Goal: Task Accomplishment & Management: Manage account settings

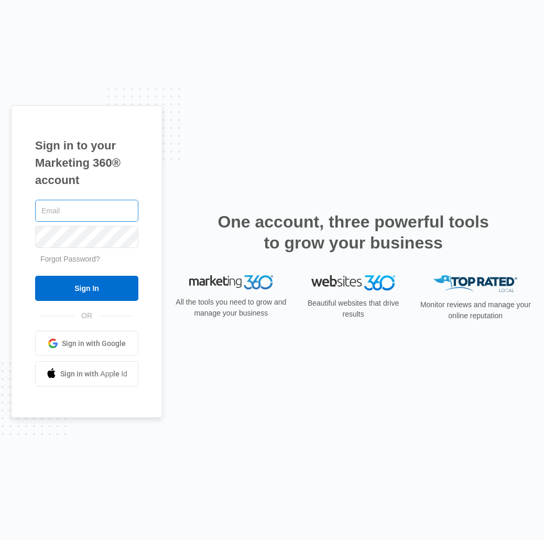
click at [86, 211] on input "text" at bounding box center [86, 211] width 103 height 22
click at [0, 539] on com-1password-button at bounding box center [0, 540] width 0 height 0
click at [63, 199] on div at bounding box center [86, 211] width 103 height 26
drag, startPoint x: 77, startPoint y: 203, endPoint x: 99, endPoint y: 210, distance: 23.2
click at [77, 203] on input "text" at bounding box center [86, 211] width 103 height 22
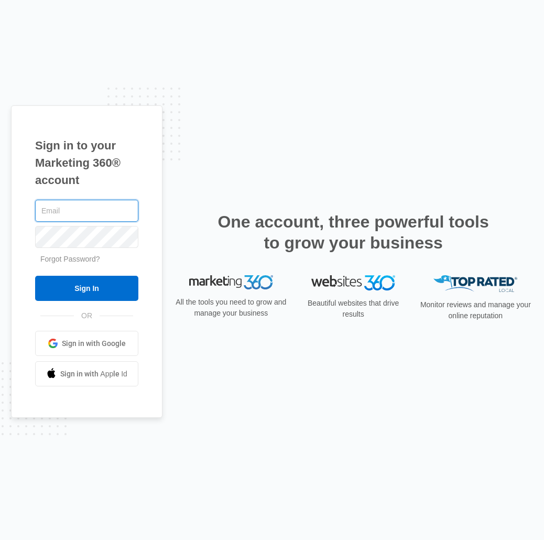
click at [0, 539] on com-1password-button at bounding box center [0, 540] width 0 height 0
type input "[EMAIL_ADDRESS][DOMAIN_NAME]"
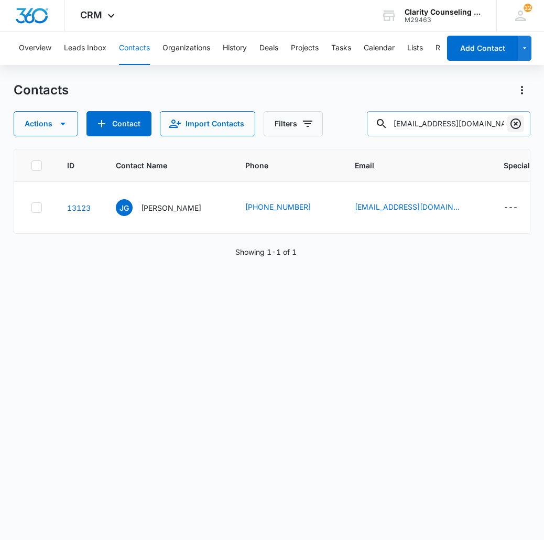
click at [518, 124] on icon "Clear" at bounding box center [515, 123] width 13 height 13
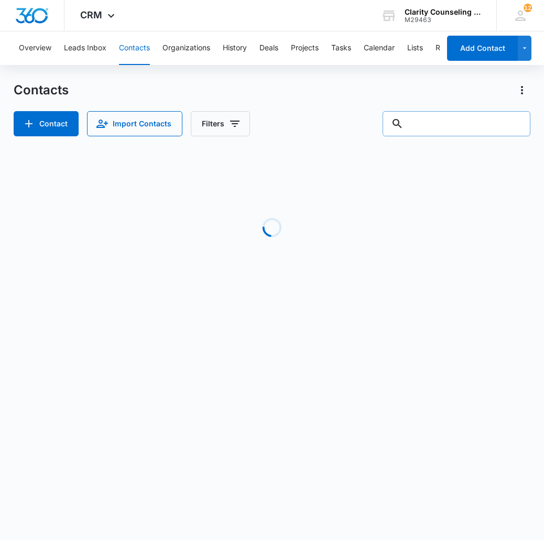
type input "b"
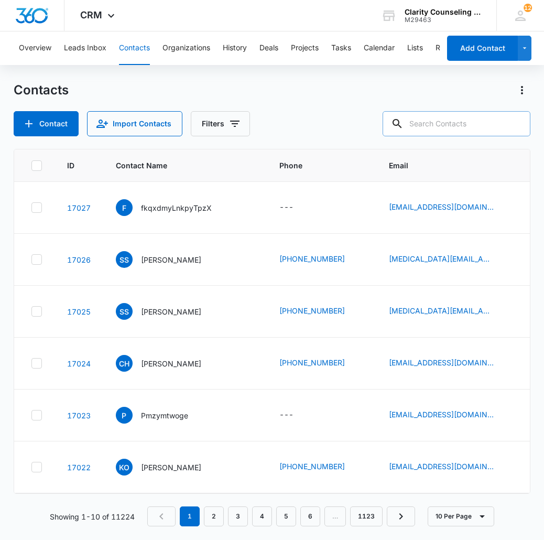
click at [435, 119] on input "text" at bounding box center [457, 123] width 148 height 25
paste input "[EMAIL_ADDRESS][DOMAIN_NAME]"
type input "[EMAIL_ADDRESS][DOMAIN_NAME]"
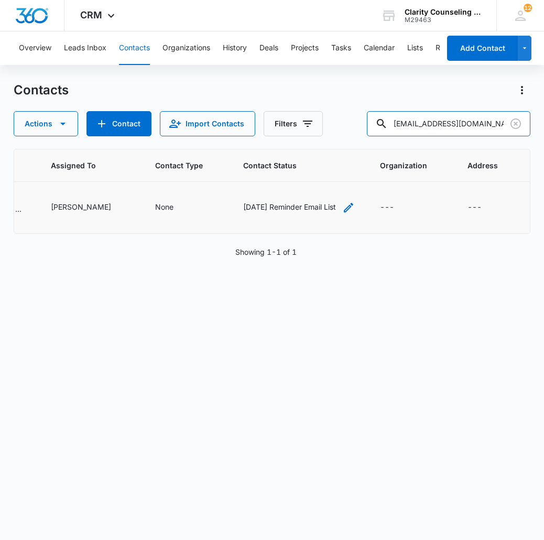
scroll to position [0, 708]
click at [345, 211] on icon "Contact Status - Saturday Reminder Email List - Select to Edit Field" at bounding box center [348, 207] width 13 height 13
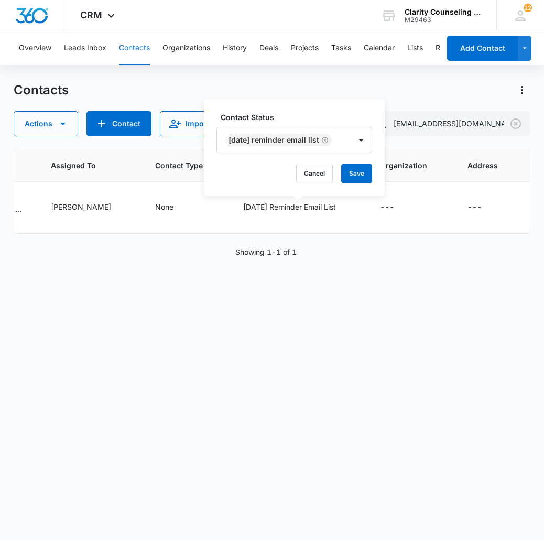
drag, startPoint x: 332, startPoint y: 140, endPoint x: 333, endPoint y: 146, distance: 6.4
click at [329, 140] on icon "Remove Saturday Reminder Email List" at bounding box center [324, 140] width 7 height 8
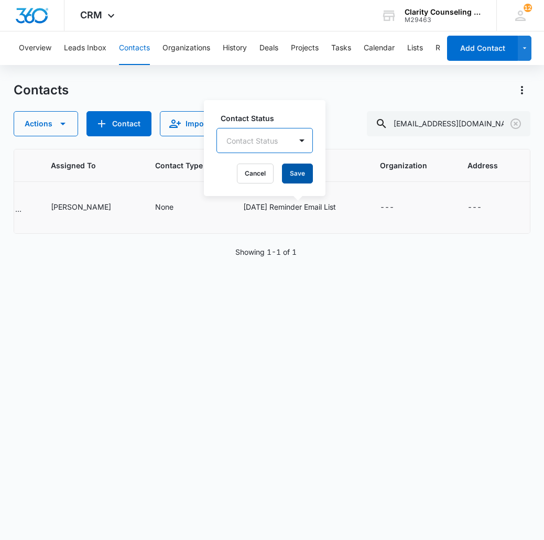
click at [310, 170] on button "Save" at bounding box center [297, 173] width 31 height 20
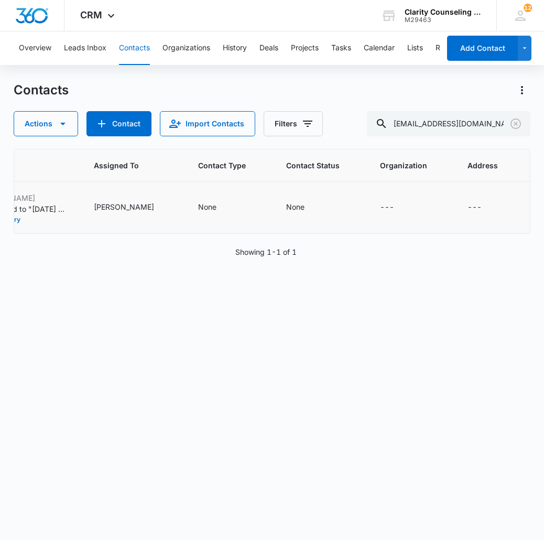
scroll to position [0, 658]
click at [510, 123] on icon "Clear" at bounding box center [515, 123] width 13 height 13
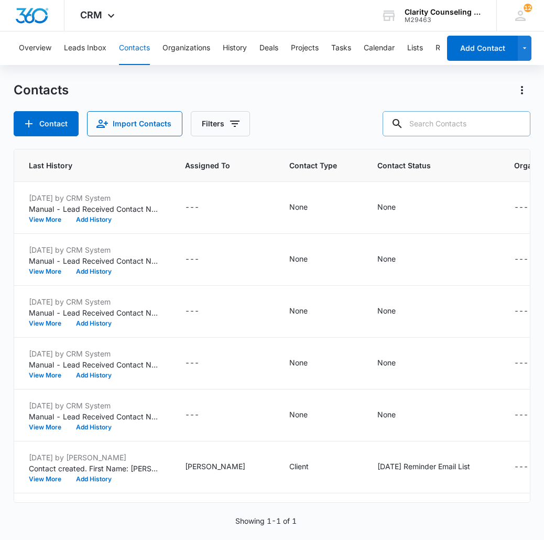
paste input "[EMAIL_ADDRESS][DOMAIN_NAME]"
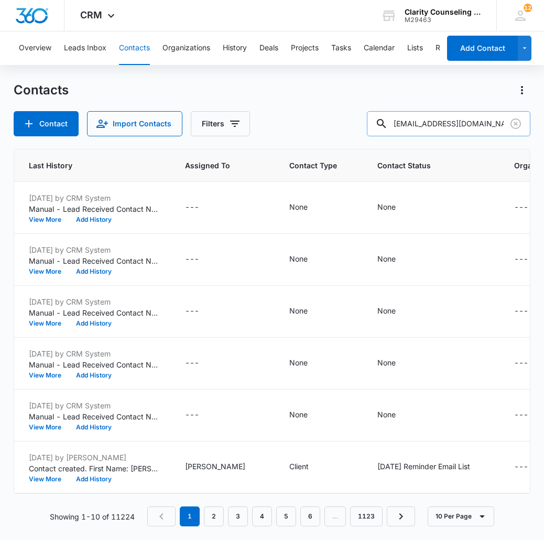
type input "[EMAIL_ADDRESS][DOMAIN_NAME]"
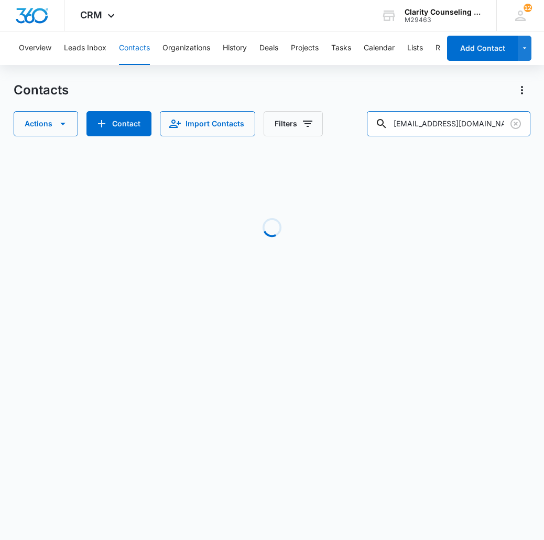
scroll to position [0, 657]
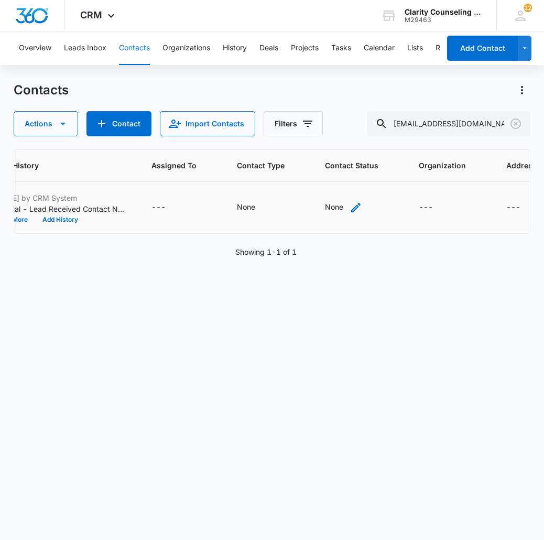
click at [350, 213] on icon "Contact Status - None - Select to Edit Field" at bounding box center [356, 207] width 13 height 13
click at [321, 145] on div "Contact Status" at bounding box center [297, 141] width 74 height 24
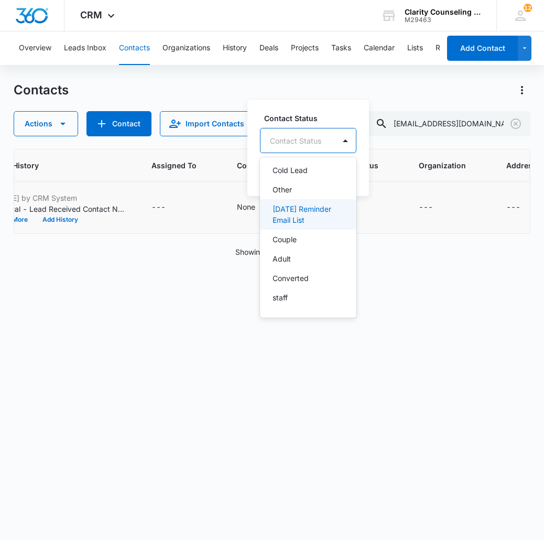
click at [319, 228] on div "[DATE] Reminder Email List" at bounding box center [308, 214] width 96 height 30
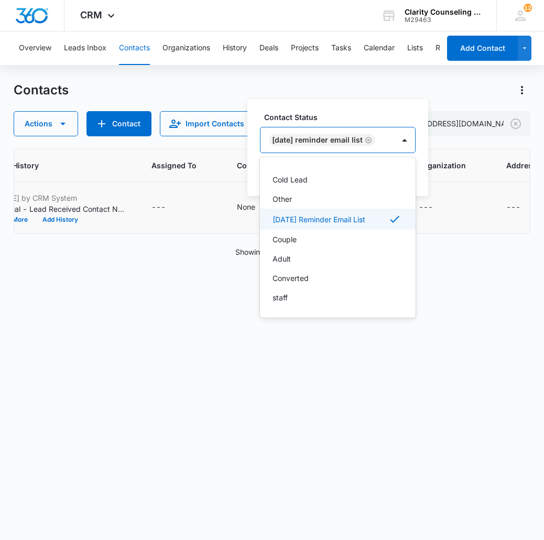
scroll to position [153, 0]
click at [413, 140] on div at bounding box center [404, 140] width 17 height 17
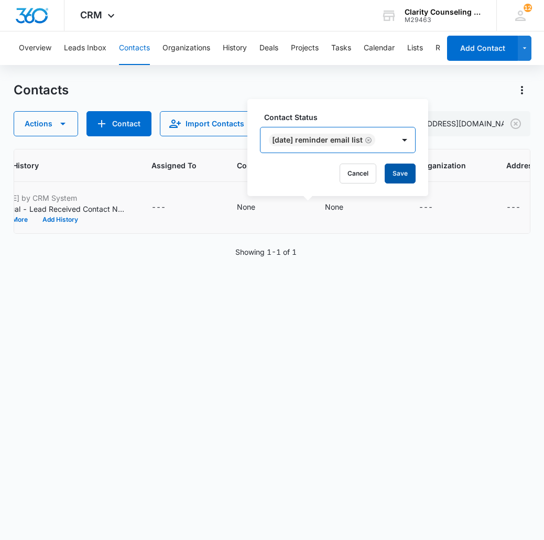
click at [412, 171] on button "Save" at bounding box center [400, 173] width 31 height 20
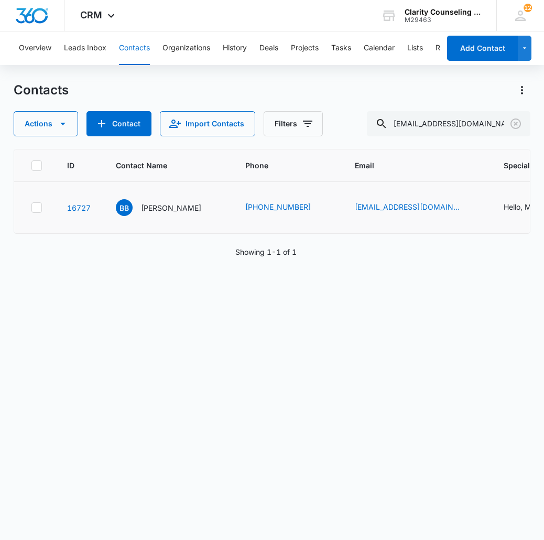
scroll to position [0, 0]
click at [518, 127] on icon "Clear" at bounding box center [515, 123] width 10 height 10
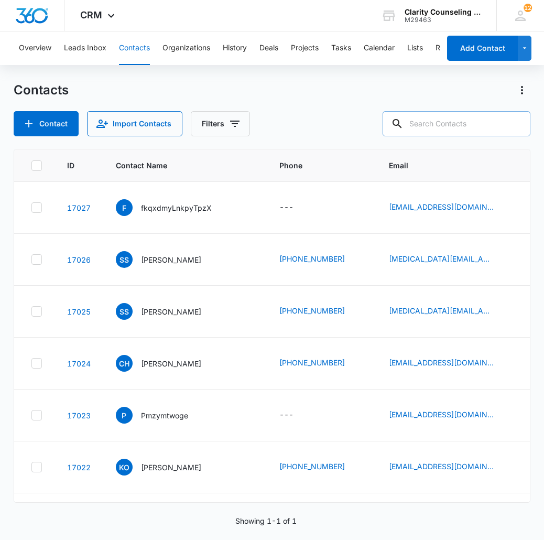
paste input "[EMAIL_ADDRESS][DOMAIN_NAME]"
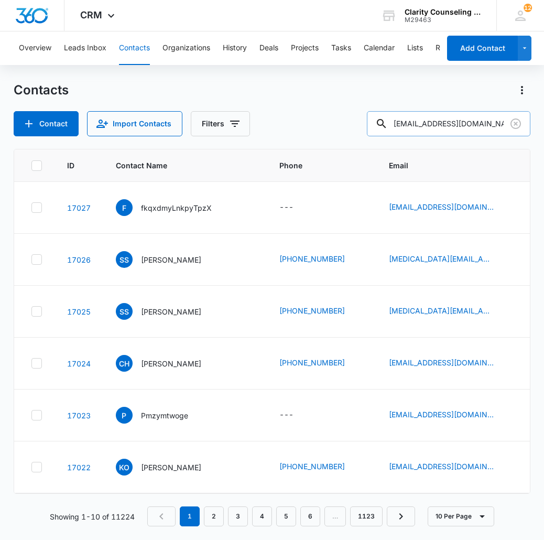
type input "[EMAIL_ADDRESS][DOMAIN_NAME]"
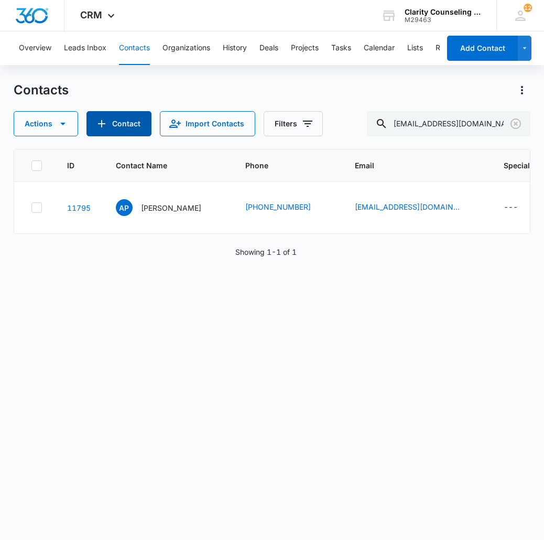
click at [112, 124] on button "Contact" at bounding box center [118, 123] width 65 height 25
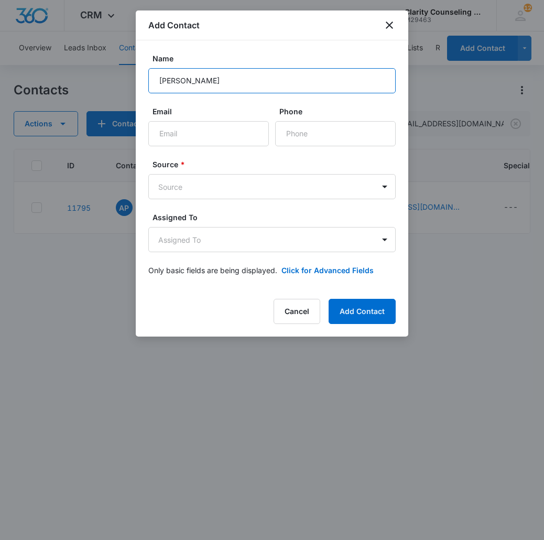
type input "[PERSON_NAME]"
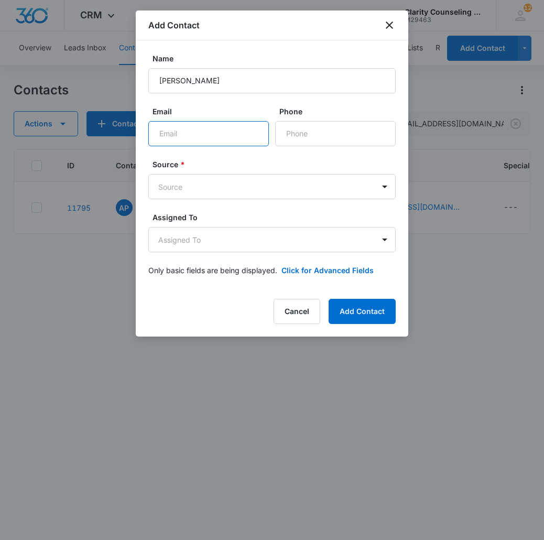
paste input "[EMAIL_ADDRESS][DOMAIN_NAME]"
type input "[EMAIL_ADDRESS][DOMAIN_NAME]"
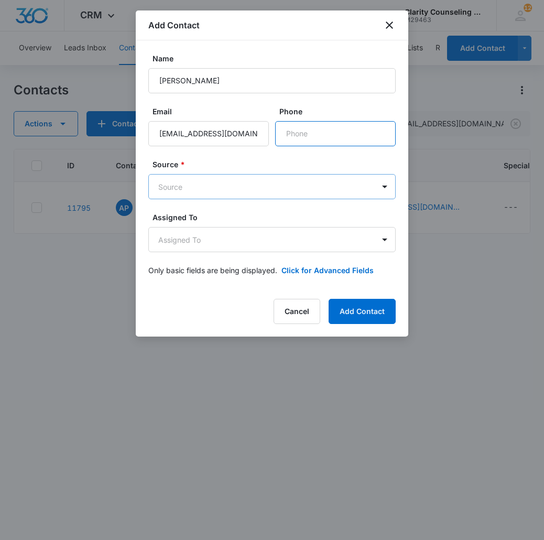
paste input "[PHONE_NUMBER]"
type input "[PHONE_NUMBER]"
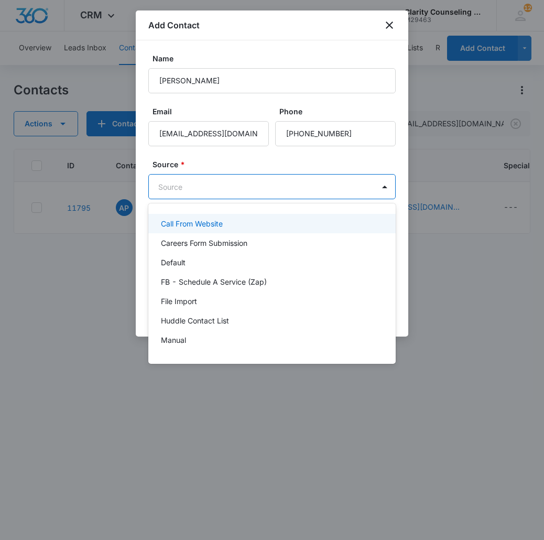
drag, startPoint x: 309, startPoint y: 182, endPoint x: 290, endPoint y: 245, distance: 65.6
click at [309, 182] on body "CRM Apps Reputation Websites Forms CRM Email Social Content Ads Intelligence Fi…" at bounding box center [272, 270] width 544 height 540
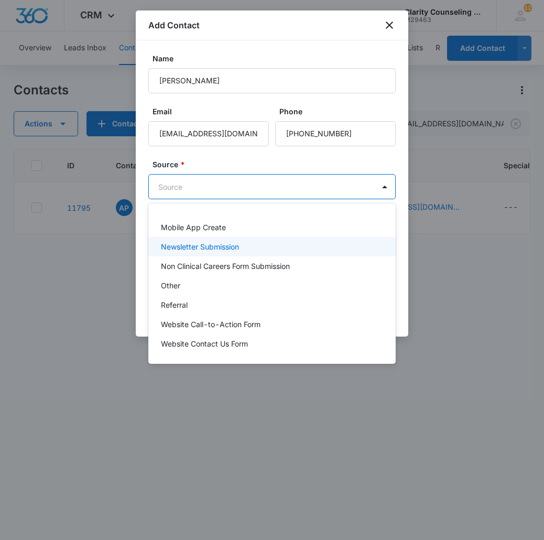
scroll to position [129, 0]
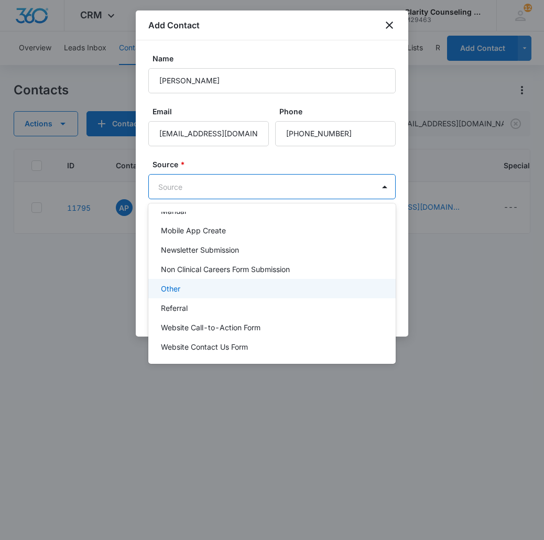
click at [216, 283] on div "Other" at bounding box center [271, 288] width 220 height 11
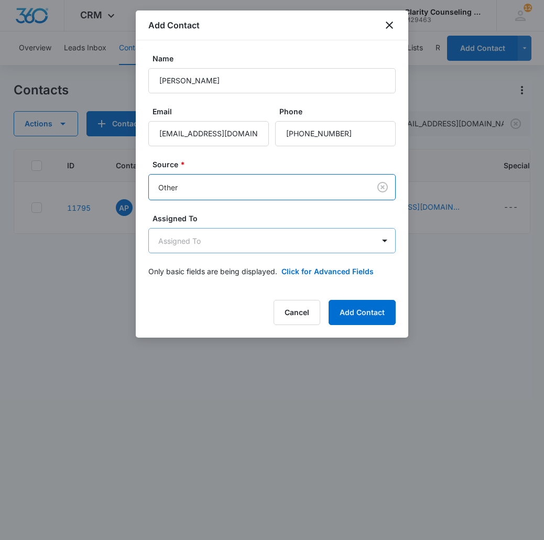
click at [215, 244] on body "CRM Apps Reputation Websites Forms CRM Email Social Content Ads Intelligence Fi…" at bounding box center [272, 270] width 544 height 540
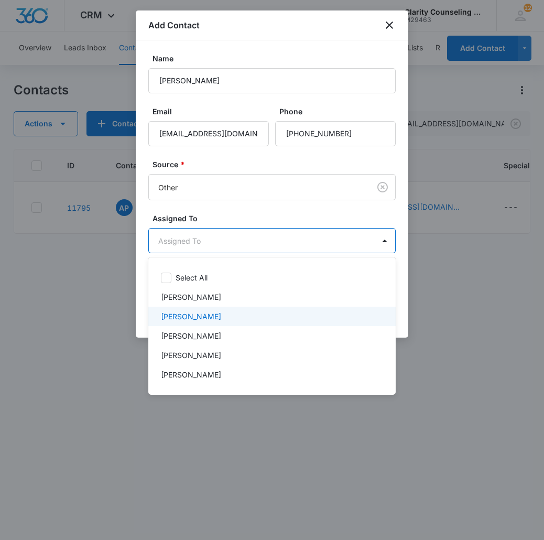
click at [233, 325] on div "[PERSON_NAME]" at bounding box center [271, 316] width 247 height 19
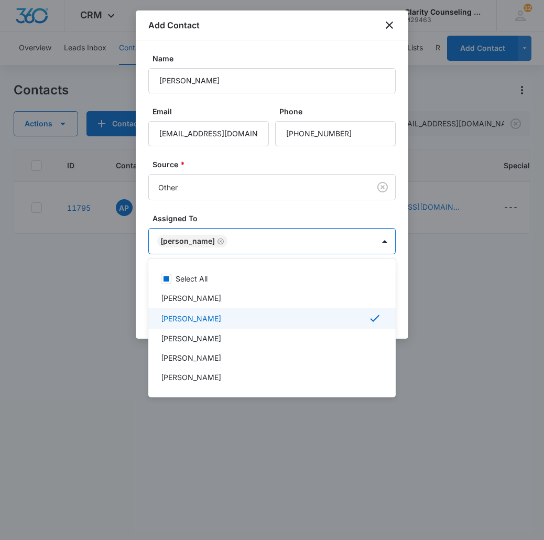
click at [226, 319] on div "[PERSON_NAME]" at bounding box center [271, 318] width 220 height 13
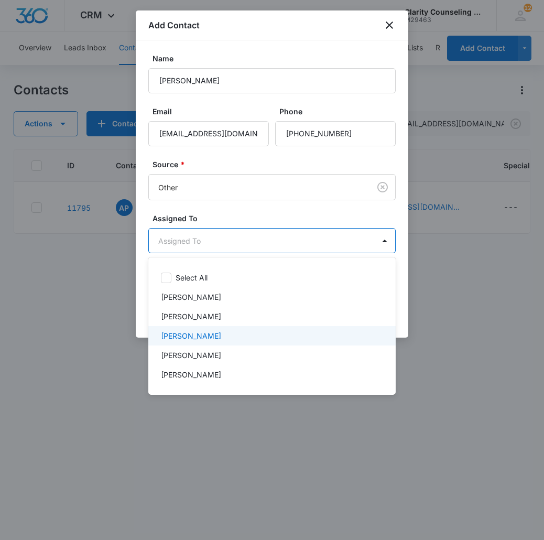
click at [223, 343] on div "[PERSON_NAME]" at bounding box center [271, 335] width 247 height 19
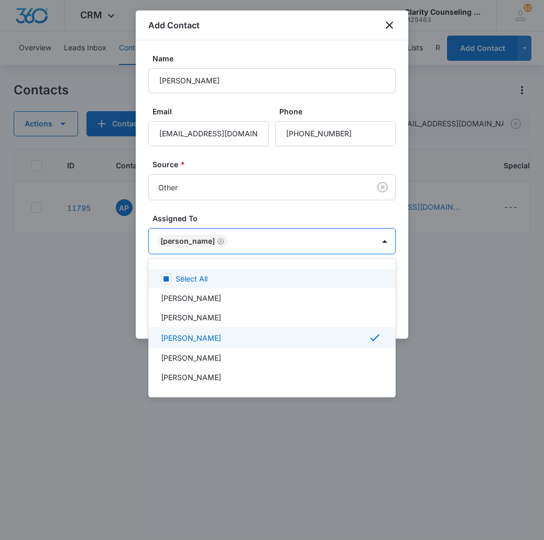
click at [247, 256] on div at bounding box center [272, 270] width 544 height 540
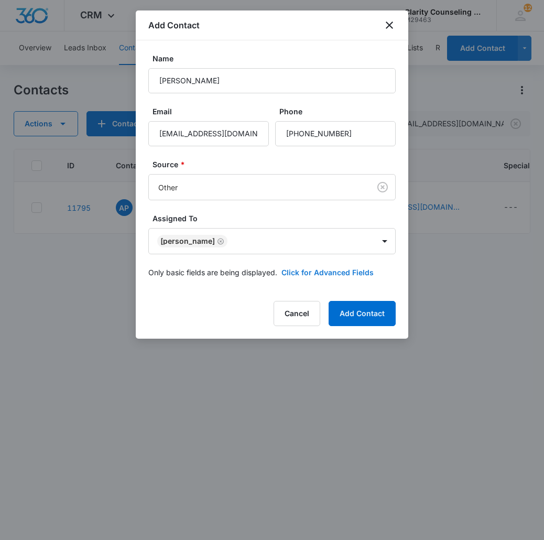
click at [321, 268] on button "Click for Advanced Fields" at bounding box center [327, 272] width 92 height 11
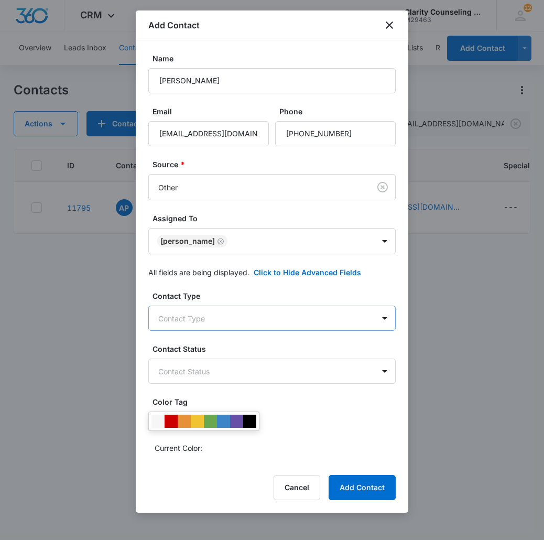
click at [226, 326] on body "CRM Apps Reputation Websites Forms CRM Email Social Content Ads Intelligence Fi…" at bounding box center [272, 270] width 544 height 540
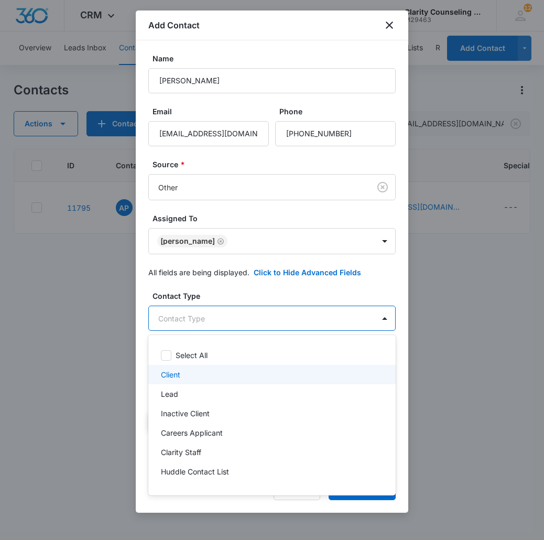
drag, startPoint x: 205, startPoint y: 373, endPoint x: 217, endPoint y: 350, distance: 25.6
click at [205, 373] on div "Client" at bounding box center [271, 374] width 220 height 11
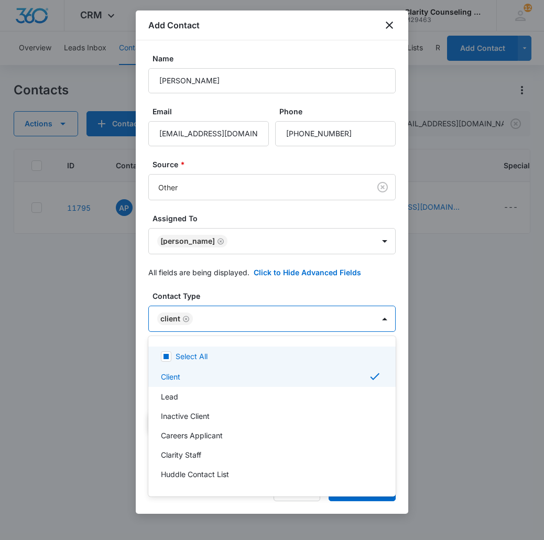
click at [228, 324] on div at bounding box center [272, 270] width 544 height 540
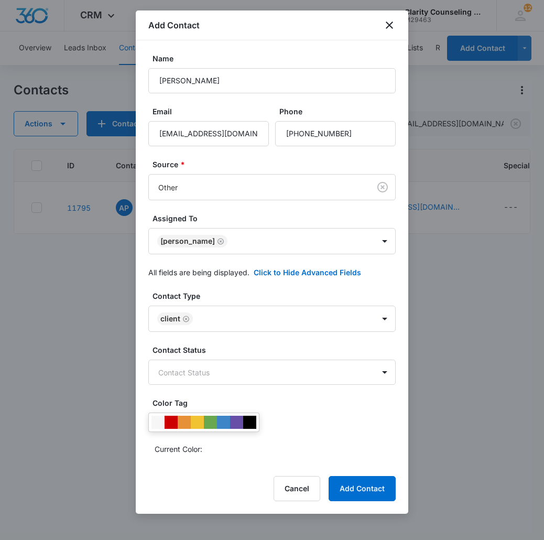
click at [381, 488] on button "Add Contact" at bounding box center [362, 488] width 67 height 25
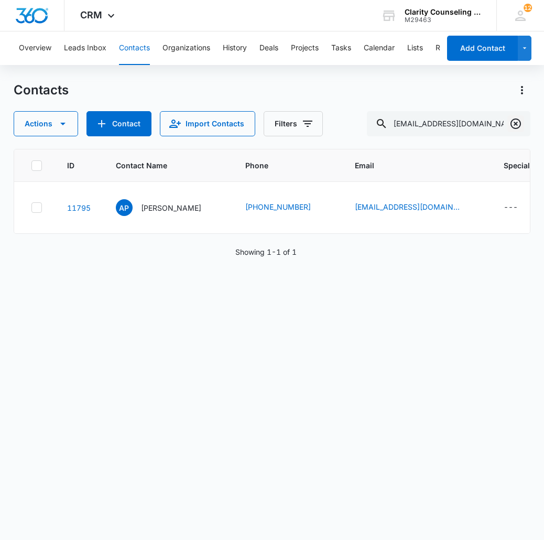
click at [514, 127] on icon "Clear" at bounding box center [515, 123] width 13 height 13
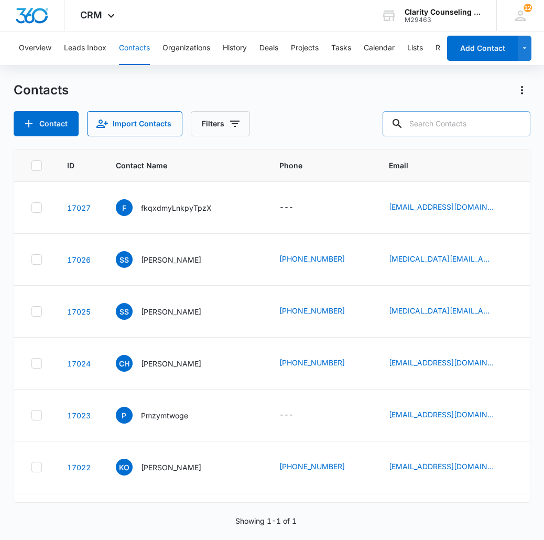
paste input "[EMAIL_ADDRESS][DOMAIN_NAME]"
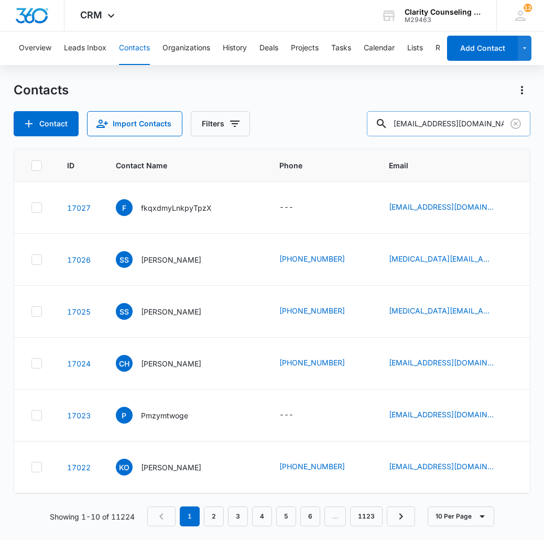
type input "[EMAIL_ADDRESS][DOMAIN_NAME]"
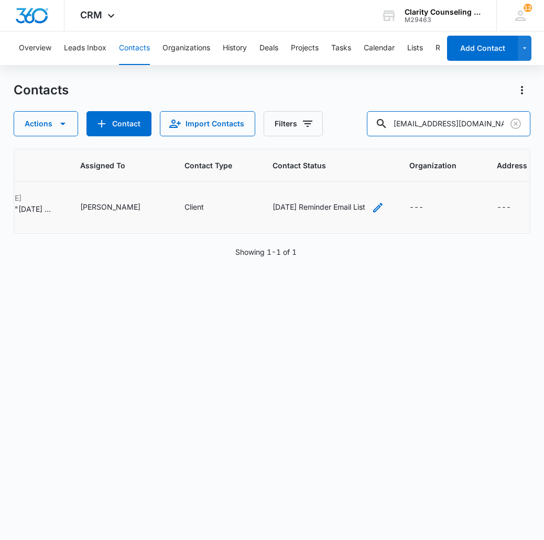
scroll to position [0, 668]
click at [372, 208] on icon "Contact Status - Saturday Reminder Email List - Select to Edit Field" at bounding box center [378, 207] width 13 height 13
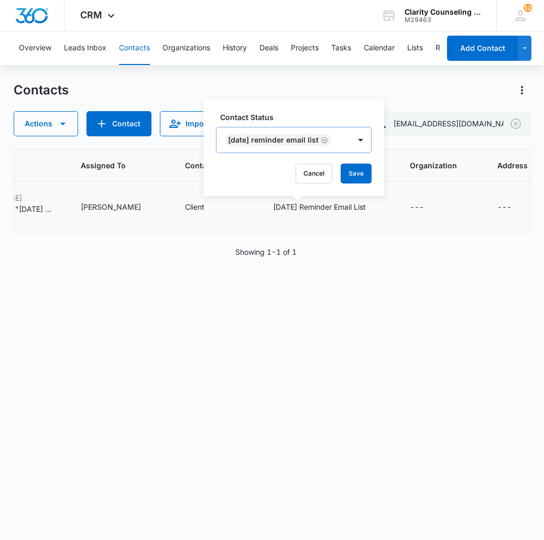
scroll to position [0, 0]
click at [328, 139] on icon "Remove Saturday Reminder Email List" at bounding box center [324, 140] width 7 height 8
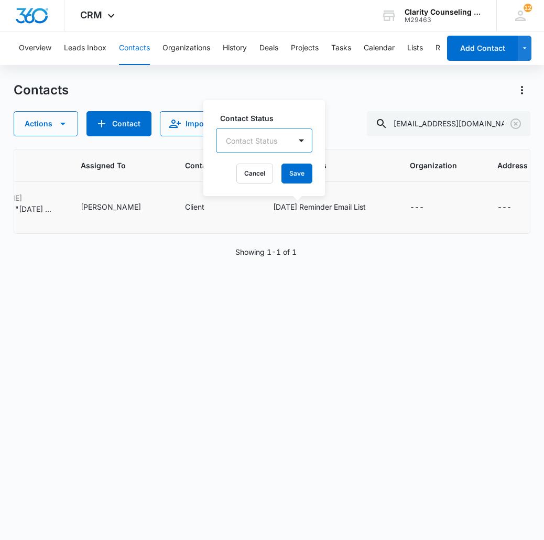
click at [302, 170] on button "Save" at bounding box center [296, 173] width 31 height 20
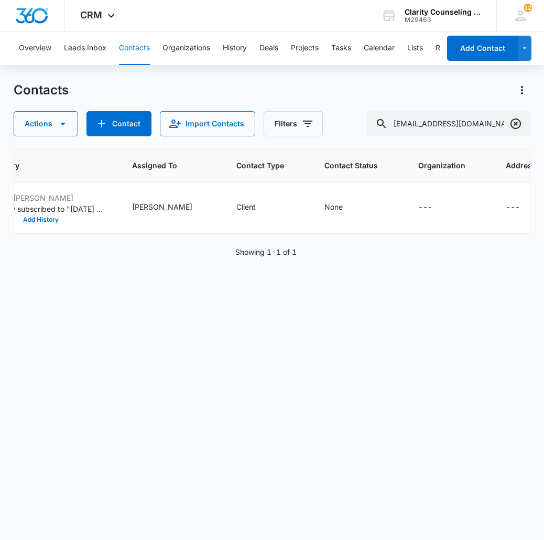
click at [523, 121] on button "Clear" at bounding box center [515, 123] width 17 height 17
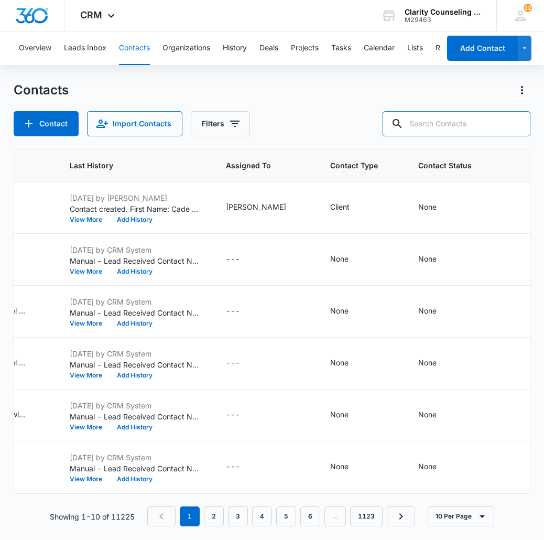
paste input "[EMAIL_ADDRESS][DOMAIN_NAME]"
type input "[EMAIL_ADDRESS][DOMAIN_NAME]"
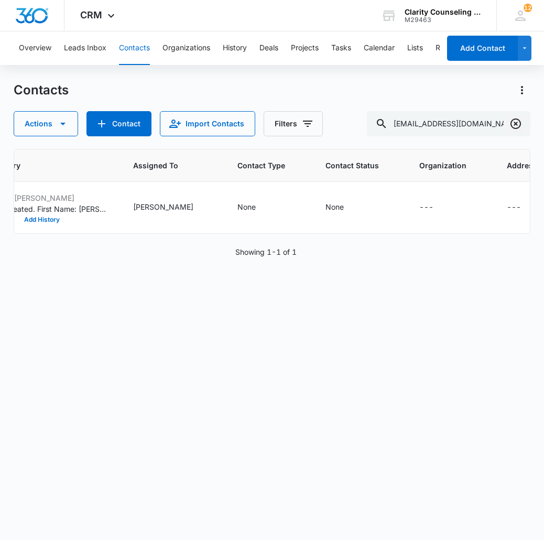
click at [511, 120] on icon "Clear" at bounding box center [515, 123] width 13 height 13
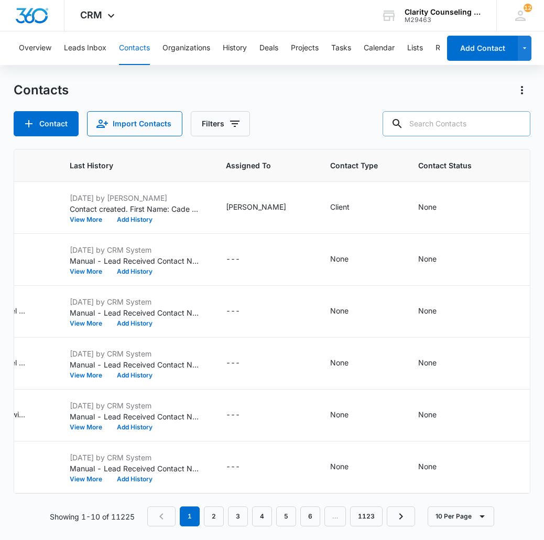
paste input "[EMAIL_ADDRESS][DOMAIN_NAME]"
type input "[EMAIL_ADDRESS][DOMAIN_NAME]"
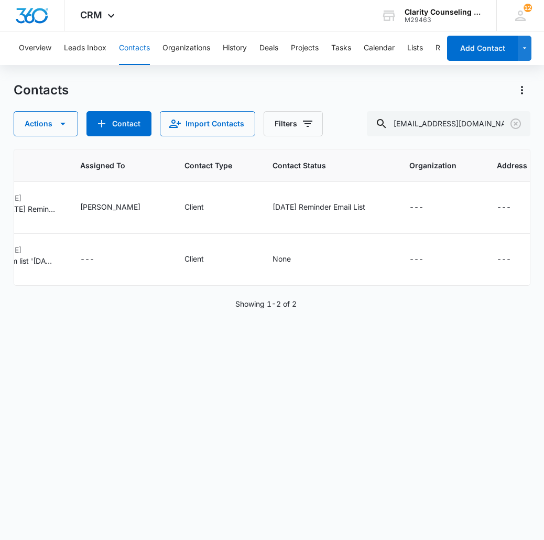
scroll to position [0, 669]
click at [525, 126] on input "[EMAIL_ADDRESS][DOMAIN_NAME]" at bounding box center [448, 123] width 163 height 25
click at [522, 126] on icon "Clear" at bounding box center [515, 123] width 13 height 13
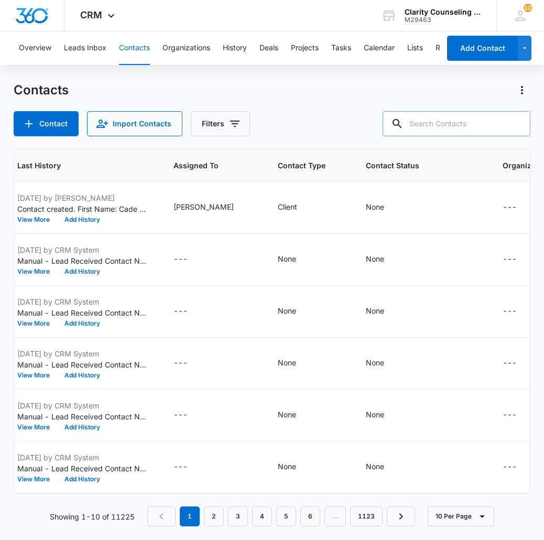
paste input "[EMAIL_ADDRESS][DOMAIN_NAME]"
type input "[EMAIL_ADDRESS][DOMAIN_NAME]"
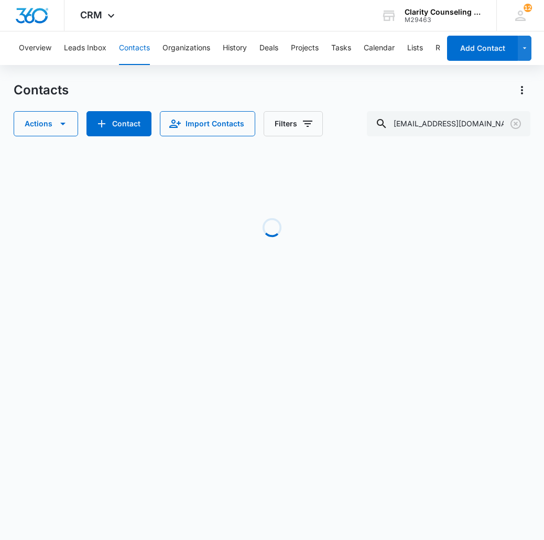
scroll to position [0, 615]
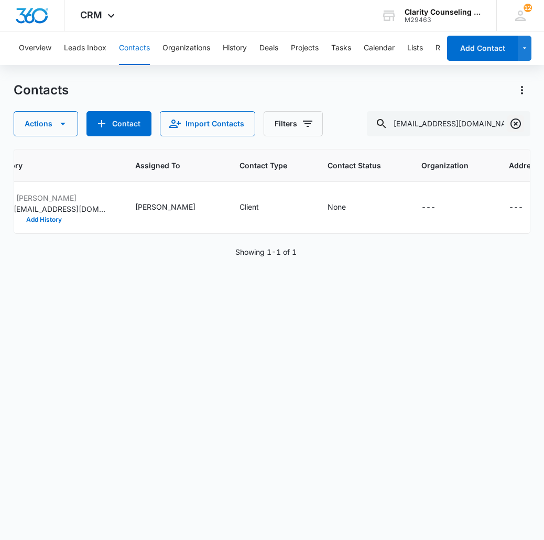
click at [516, 124] on icon "Clear" at bounding box center [515, 123] width 10 height 10
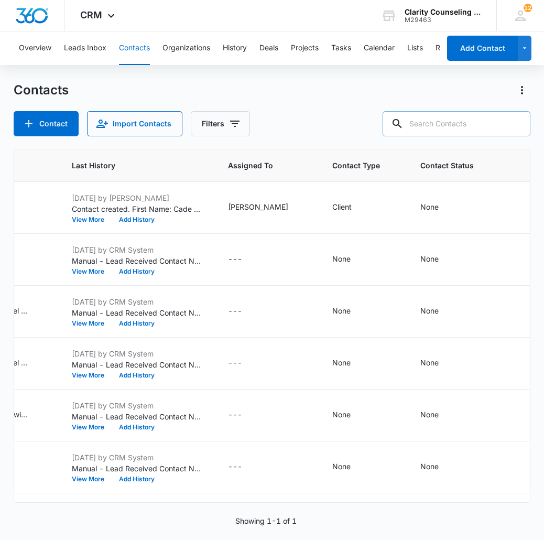
paste input "[EMAIL_ADDRESS][DOMAIN_NAME]"
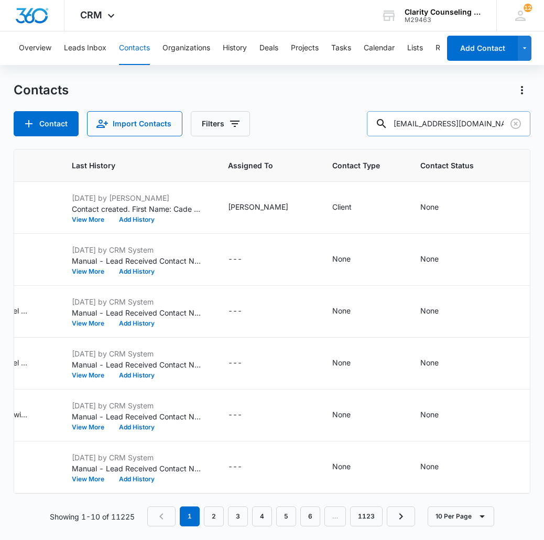
type input "[EMAIL_ADDRESS][DOMAIN_NAME]"
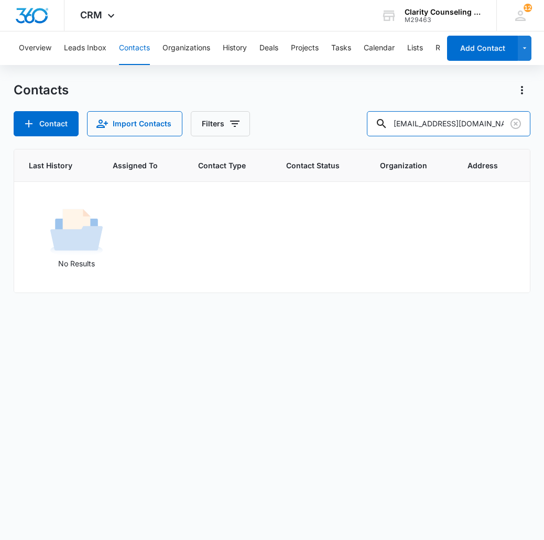
scroll to position [0, 384]
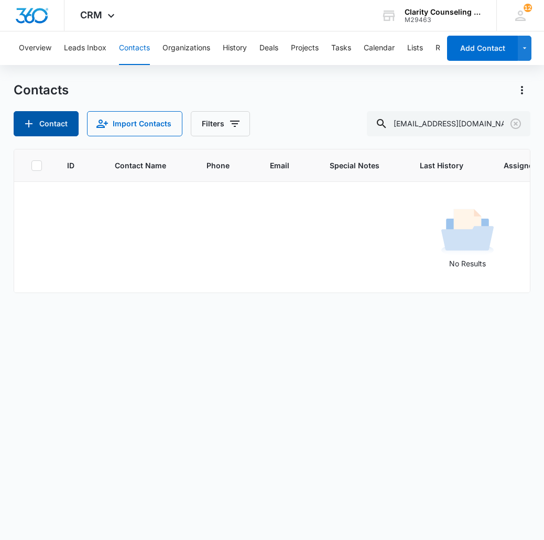
click at [52, 116] on button "Contact" at bounding box center [46, 123] width 65 height 25
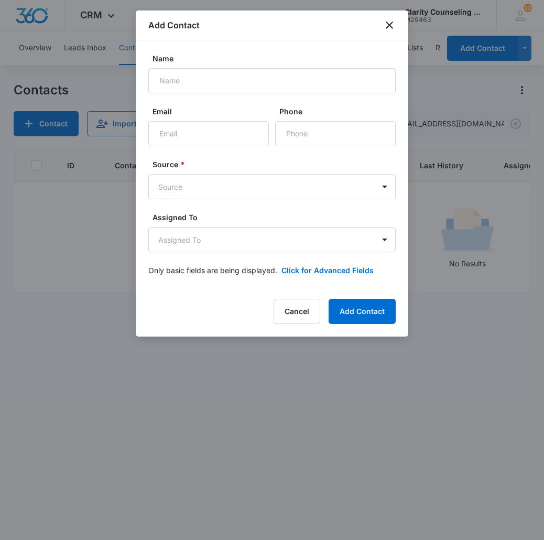
scroll to position [0, 0]
type input "[PERSON_NAME]"
paste input "[EMAIL_ADDRESS][DOMAIN_NAME]"
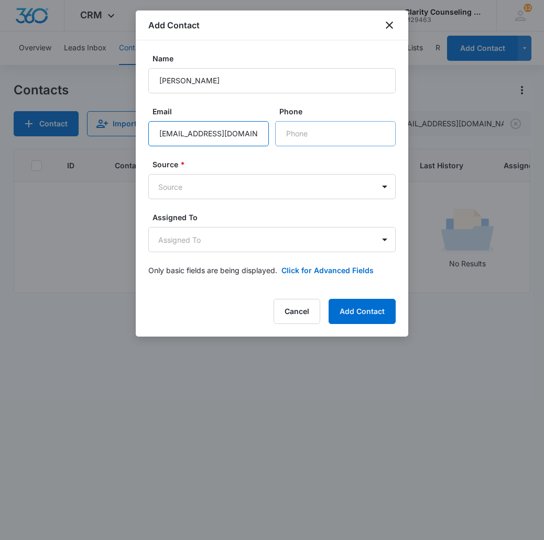
type input "[EMAIL_ADDRESS][DOMAIN_NAME]"
paste input "[PHONE_NUMBER]"
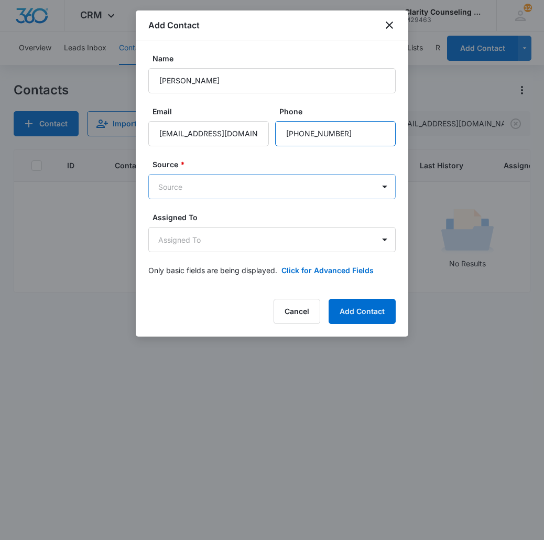
type input "[PHONE_NUMBER]"
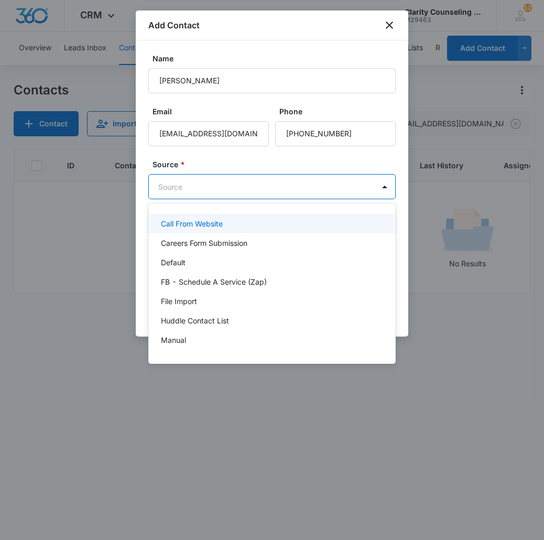
drag, startPoint x: 309, startPoint y: 190, endPoint x: 289, endPoint y: 241, distance: 54.1
click at [309, 190] on body "CRM Apps Reputation Websites Forms CRM Email Social Content Ads Intelligence Fi…" at bounding box center [272, 270] width 544 height 540
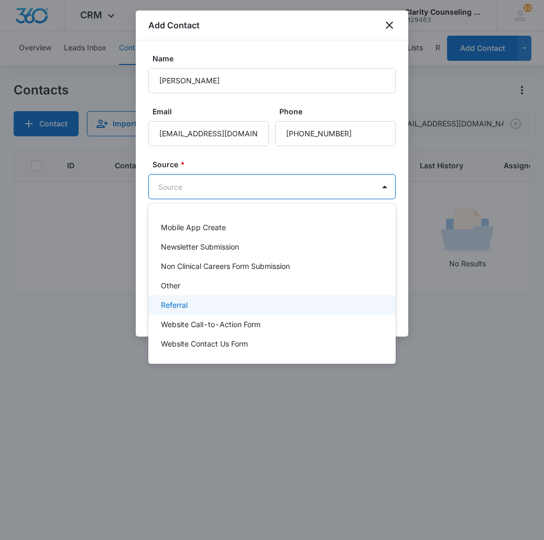
scroll to position [131, 0]
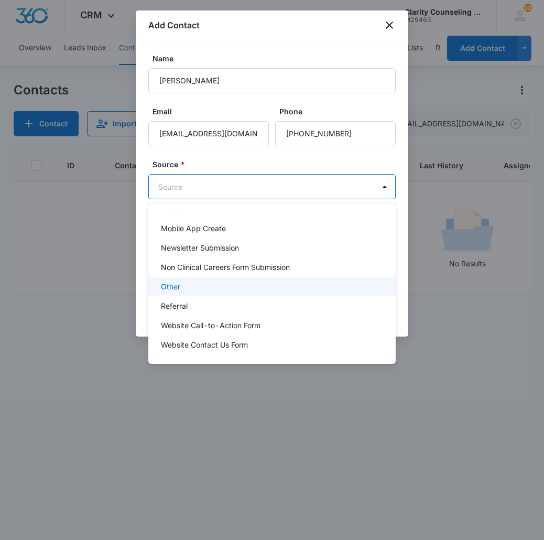
click at [203, 285] on div "Other" at bounding box center [271, 286] width 220 height 11
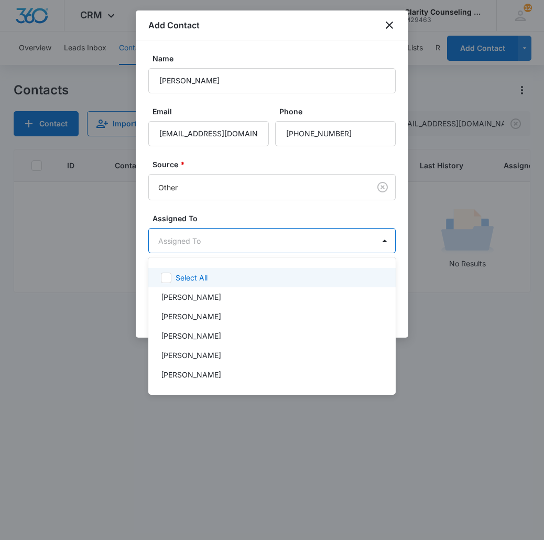
drag, startPoint x: 228, startPoint y: 250, endPoint x: 247, endPoint y: 306, distance: 58.5
click at [228, 250] on body "CRM Apps Reputation Websites Forms CRM Email Social Content Ads Intelligence Fi…" at bounding box center [272, 270] width 544 height 540
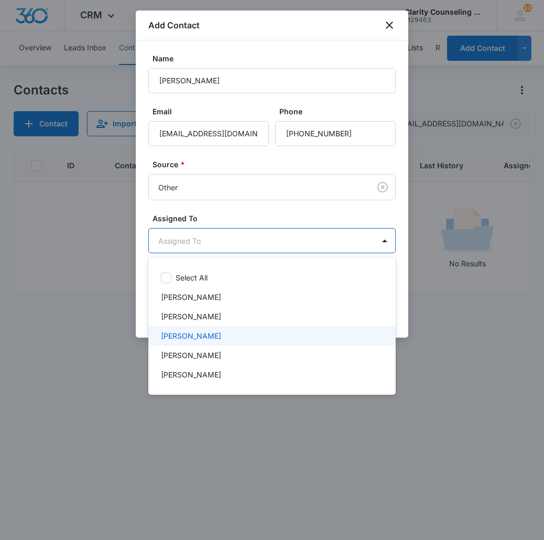
click at [216, 343] on div "[PERSON_NAME]" at bounding box center [271, 335] width 247 height 19
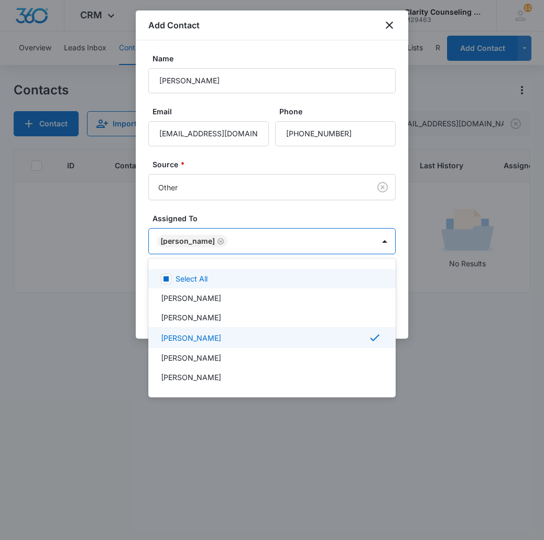
click at [275, 226] on div at bounding box center [272, 270] width 544 height 540
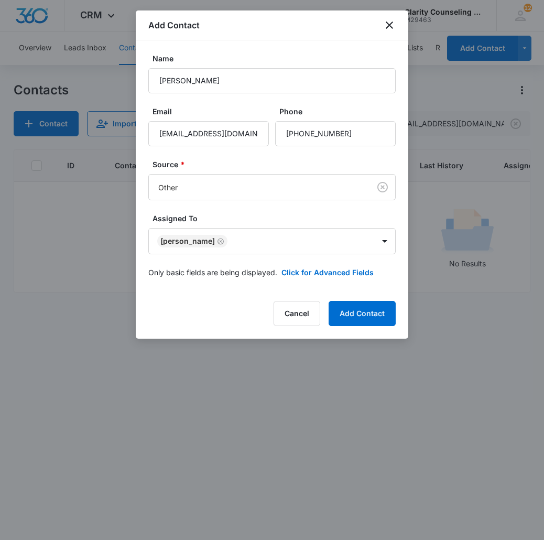
click at [316, 280] on form "Name [PERSON_NAME] [PERSON_NAME] [PERSON_NAME][EMAIL_ADDRESS][DOMAIN_NAME] Phon…" at bounding box center [271, 171] width 247 height 237
click at [315, 275] on button "Click for Advanced Fields" at bounding box center [327, 272] width 92 height 11
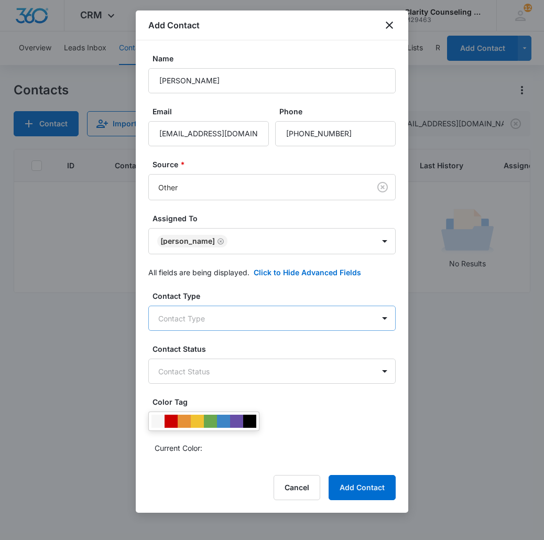
click at [234, 318] on body "CRM Apps Reputation Websites Forms CRM Email Social Content Ads Intelligence Fi…" at bounding box center [272, 270] width 544 height 540
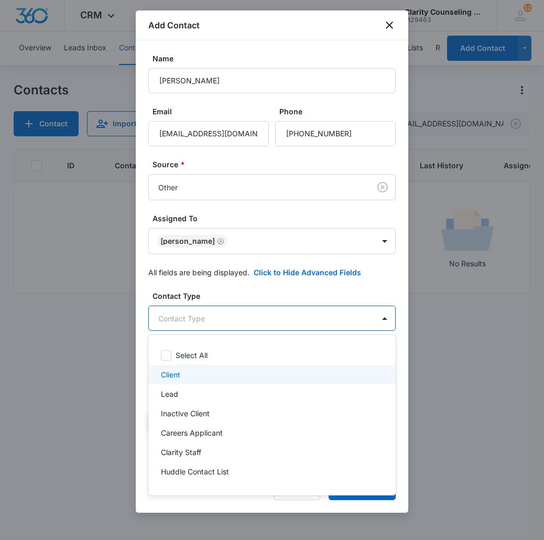
click at [222, 380] on div "Client" at bounding box center [271, 374] width 247 height 19
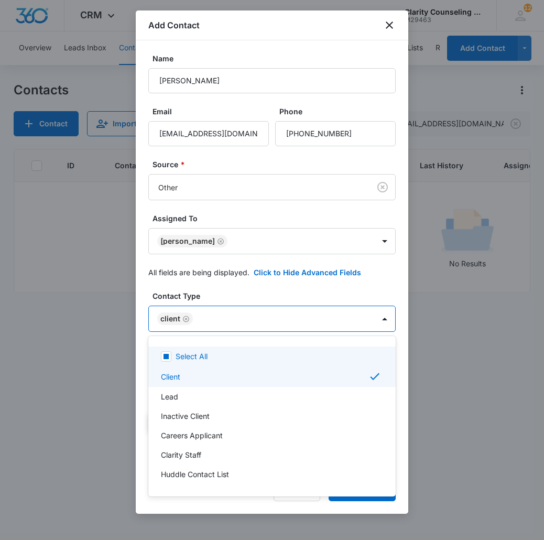
click at [245, 308] on div at bounding box center [272, 270] width 544 height 540
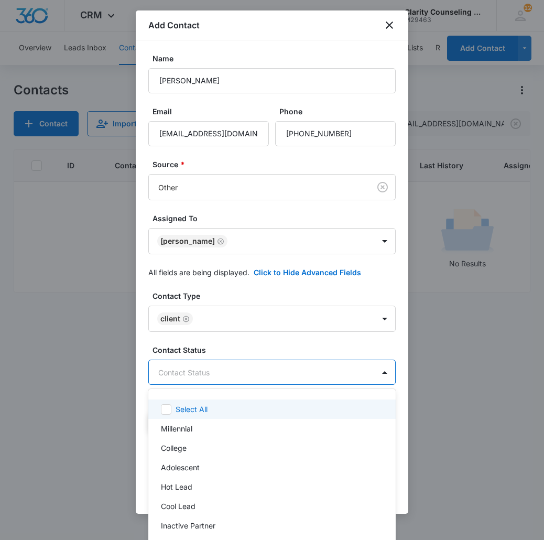
click at [239, 380] on body "CRM Apps Reputation Websites Forms CRM Email Social Content Ads Intelligence Fi…" at bounding box center [272, 270] width 544 height 540
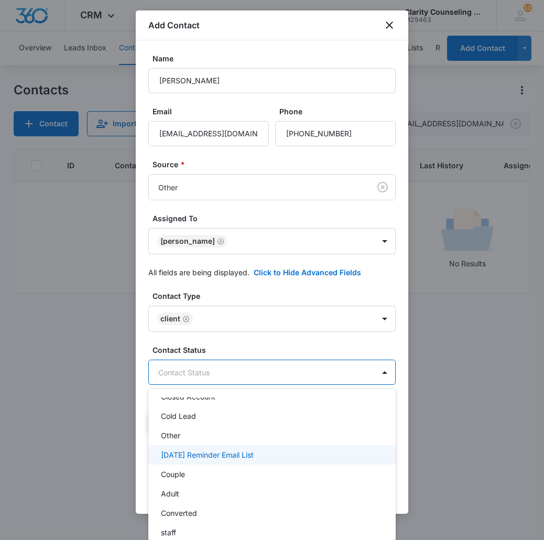
click at [229, 449] on div "[DATE] Reminder Email List" at bounding box center [271, 454] width 247 height 19
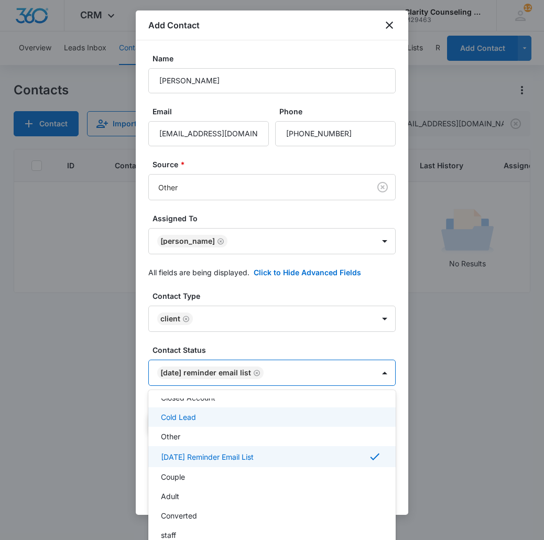
click at [296, 378] on div at bounding box center [272, 270] width 544 height 540
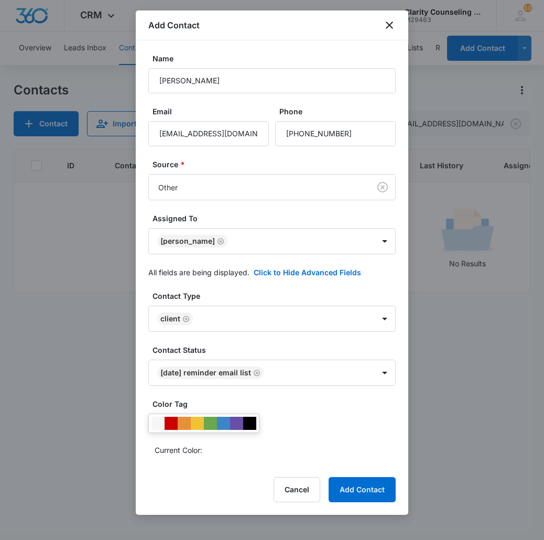
click at [372, 490] on button "Add Contact" at bounding box center [362, 489] width 67 height 25
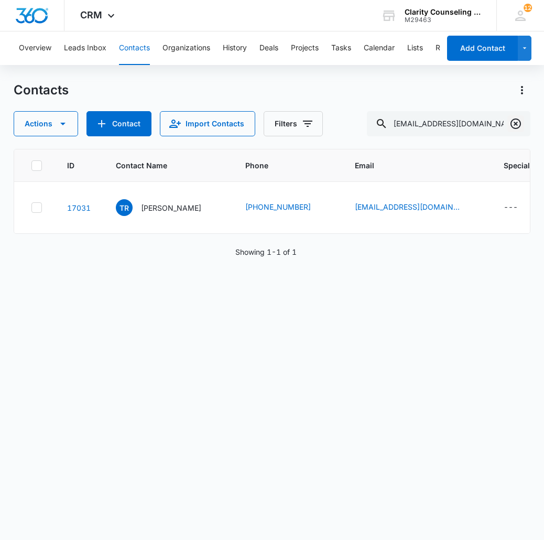
click at [515, 126] on icon "Clear" at bounding box center [515, 123] width 13 height 13
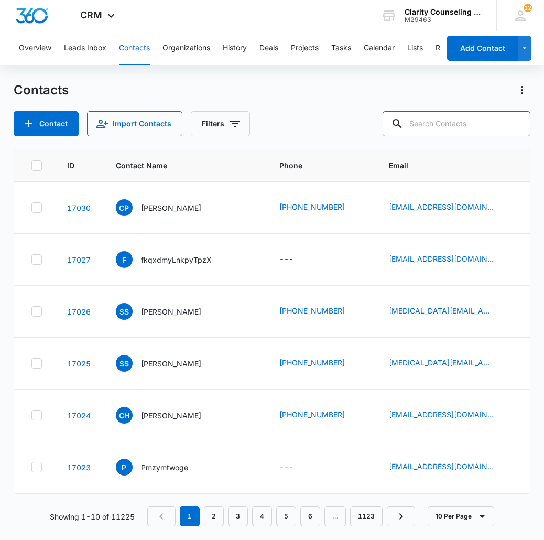
paste input "[EMAIL_ADDRESS][DOMAIN_NAME]"
type input "[EMAIL_ADDRESS][DOMAIN_NAME]"
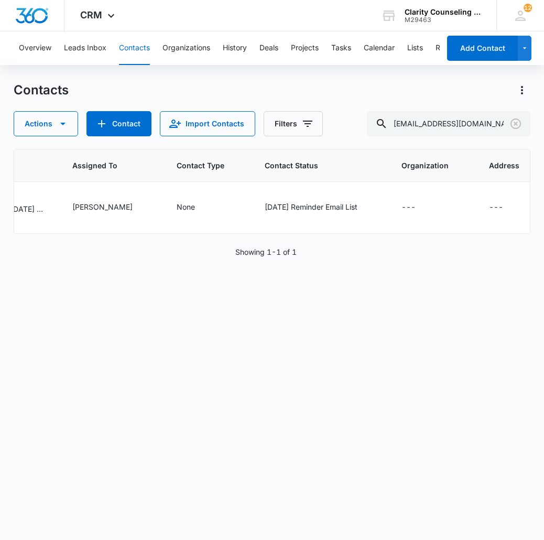
scroll to position [0, 677]
click at [364, 207] on icon "Contact Status - Saturday Reminder Email List - Select to Edit Field" at bounding box center [370, 207] width 13 height 13
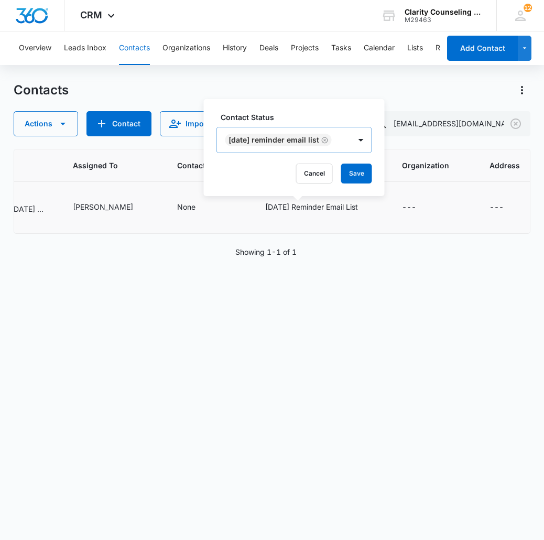
scroll to position [1, 0]
drag, startPoint x: 333, startPoint y: 139, endPoint x: 334, endPoint y: 148, distance: 8.5
click at [328, 139] on icon "Remove Saturday Reminder Email List" at bounding box center [325, 140] width 6 height 6
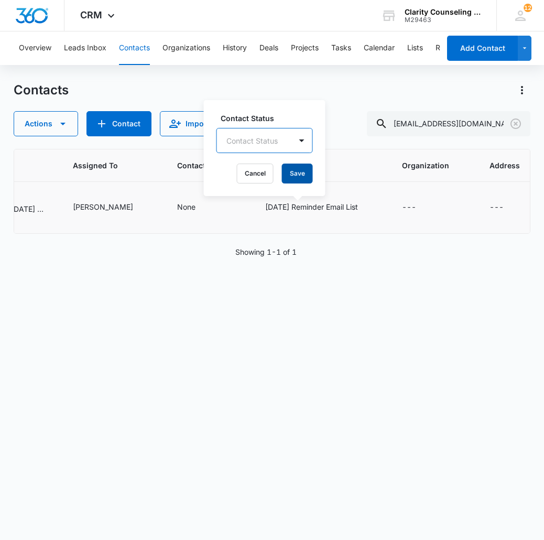
click at [302, 173] on button "Save" at bounding box center [297, 173] width 31 height 20
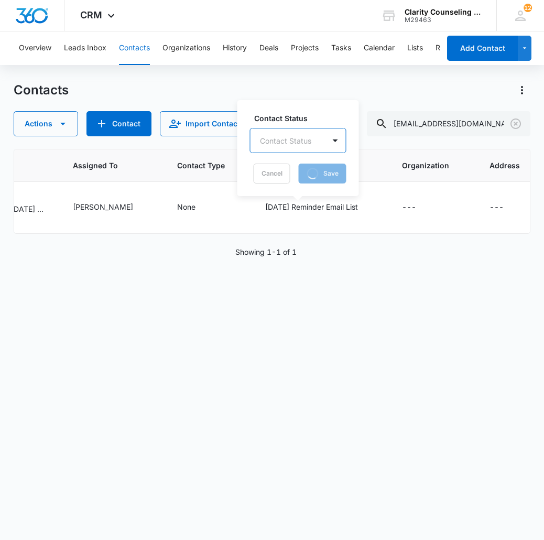
scroll to position [0, 626]
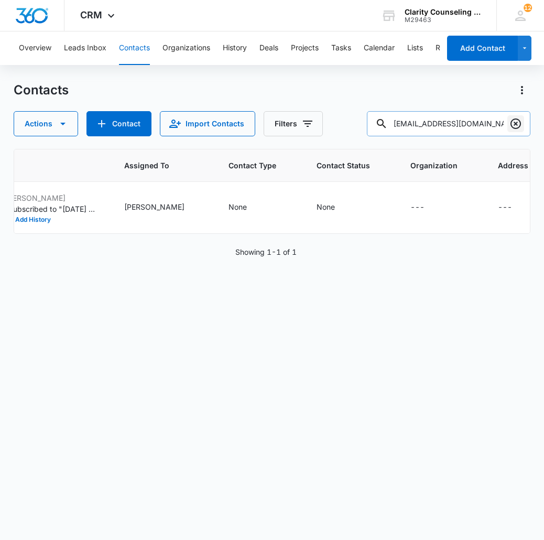
click at [513, 122] on icon "Clear" at bounding box center [515, 123] width 13 height 13
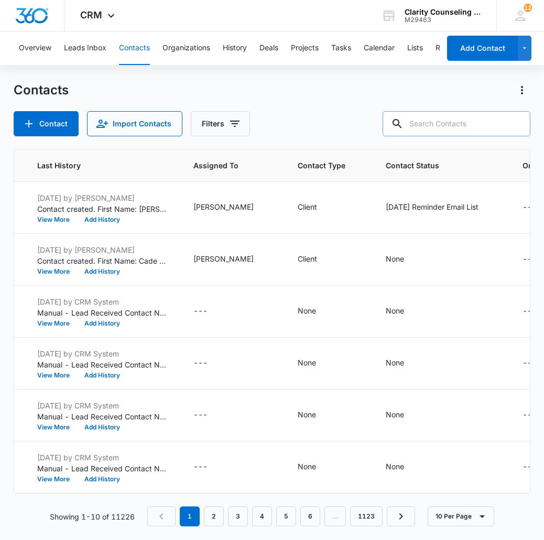
paste input "[EMAIL_ADDRESS][DOMAIN_NAME]"
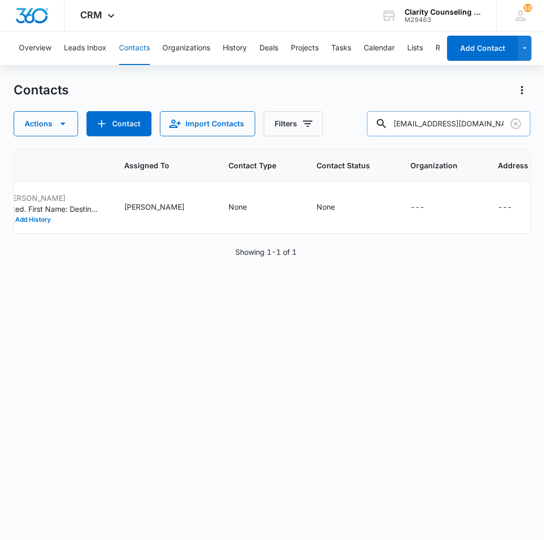
click at [468, 127] on input "[EMAIL_ADDRESS][DOMAIN_NAME]" at bounding box center [448, 123] width 163 height 25
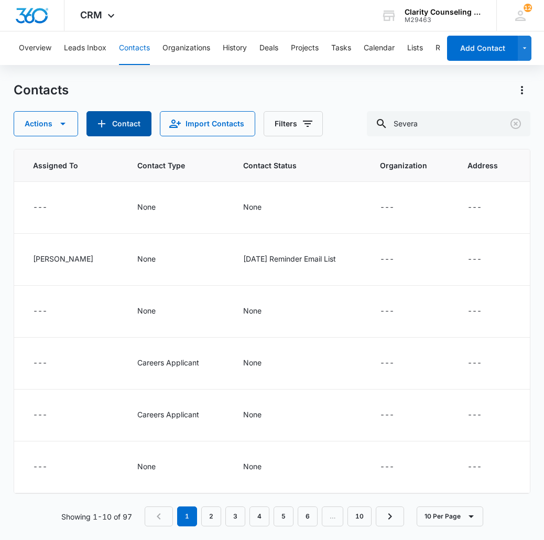
scroll to position [0, 816]
click at [398, 129] on input "Severa" at bounding box center [448, 123] width 163 height 25
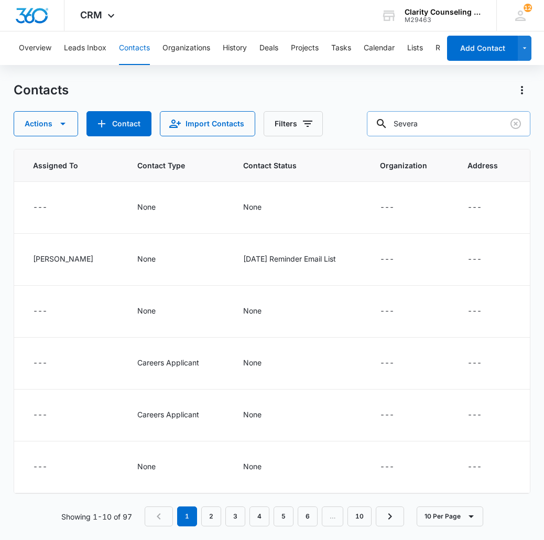
drag, startPoint x: 108, startPoint y: 133, endPoint x: 399, endPoint y: 128, distance: 290.9
click at [399, 128] on input "Severa" at bounding box center [448, 123] width 163 height 25
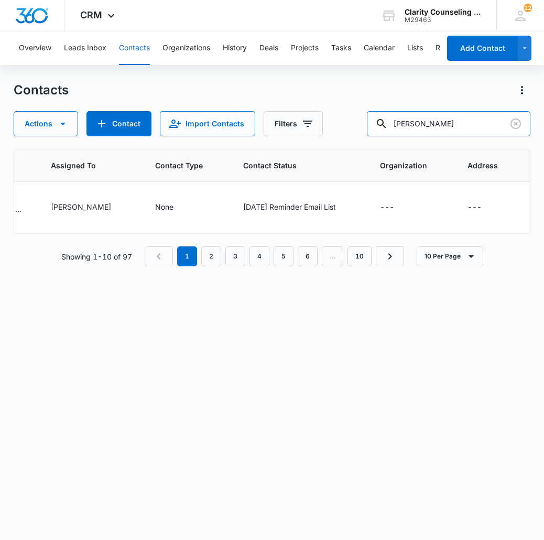
scroll to position [0, 667]
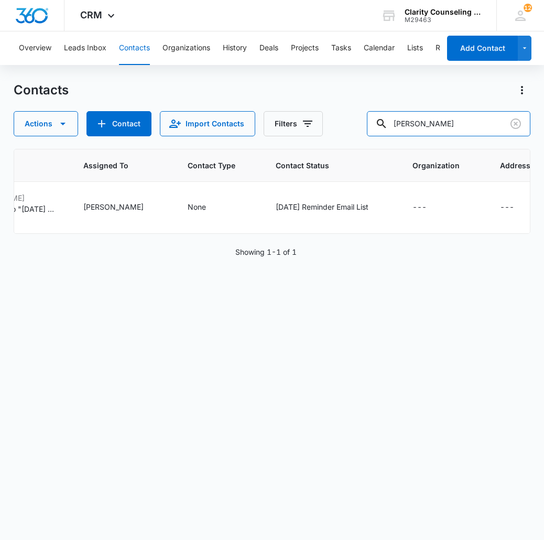
click at [436, 122] on input "[PERSON_NAME]" at bounding box center [448, 123] width 163 height 25
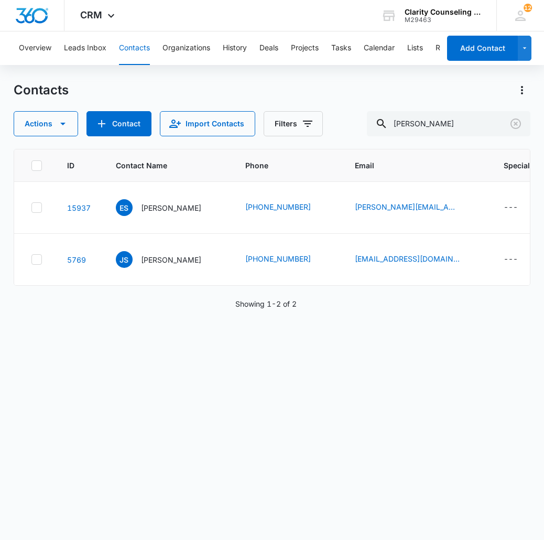
scroll to position [0, 0]
click at [427, 122] on input "[PERSON_NAME]" at bounding box center [448, 123] width 163 height 25
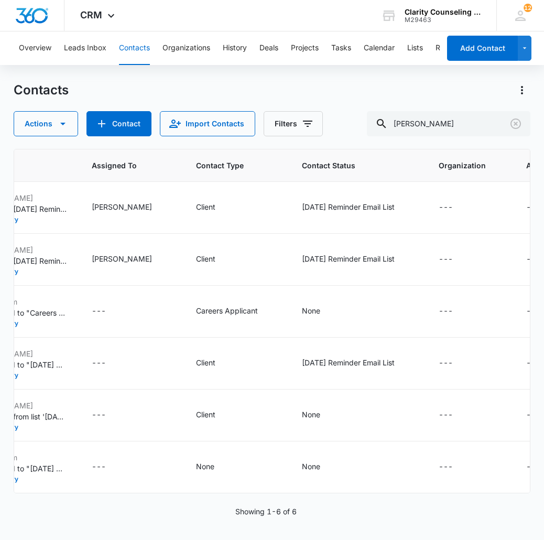
scroll to position [0, 750]
click at [419, 122] on input "[PERSON_NAME]" at bounding box center [448, 123] width 163 height 25
drag, startPoint x: 213, startPoint y: 65, endPoint x: 419, endPoint y: 122, distance: 213.6
click at [419, 122] on input "[PERSON_NAME]" at bounding box center [448, 123] width 163 height 25
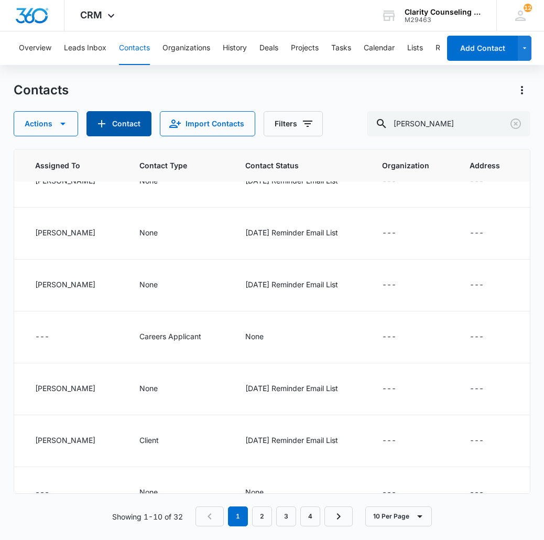
scroll to position [78, 714]
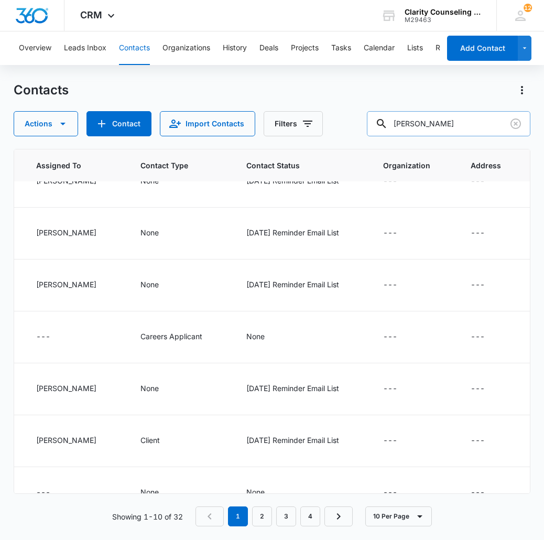
click at [408, 121] on input "[PERSON_NAME]" at bounding box center [448, 123] width 163 height 25
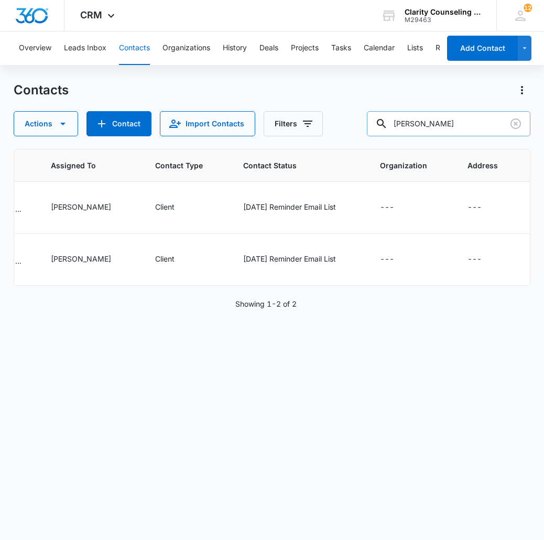
scroll to position [0, 696]
click at [456, 132] on input "[PERSON_NAME]" at bounding box center [448, 123] width 163 height 25
type input "[PERSON_NAME]"
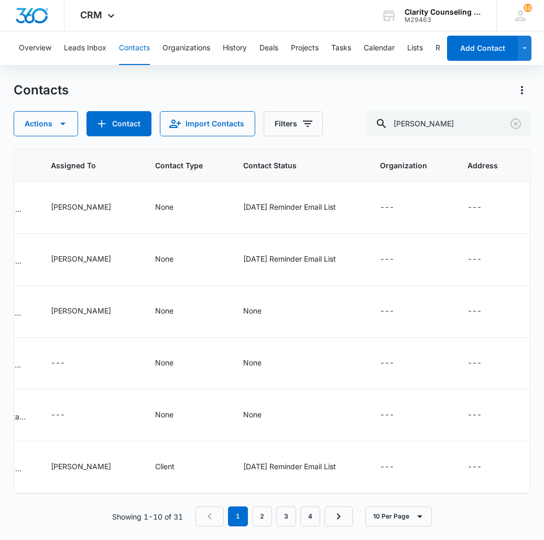
scroll to position [0, 798]
click at [518, 123] on icon "Clear" at bounding box center [515, 123] width 13 height 13
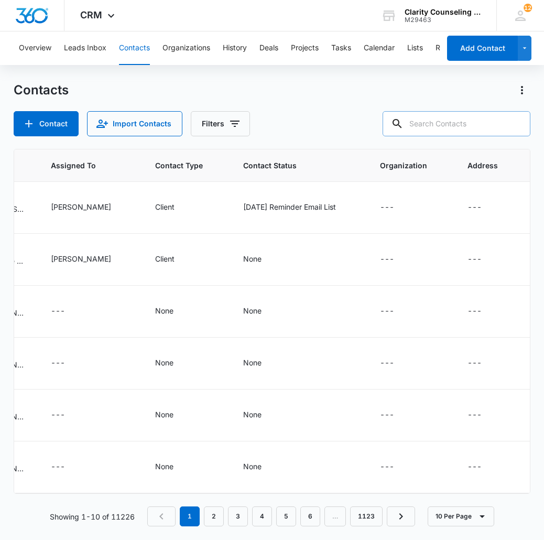
scroll to position [0, 751]
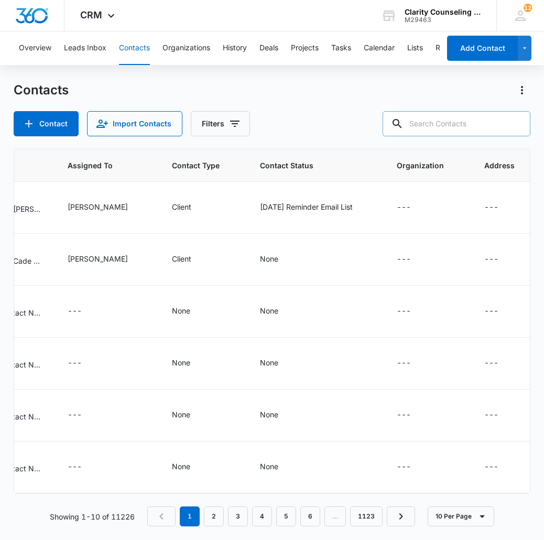
paste input "[EMAIL_ADDRESS][DOMAIN_NAME]"
type input "[EMAIL_ADDRESS][DOMAIN_NAME]"
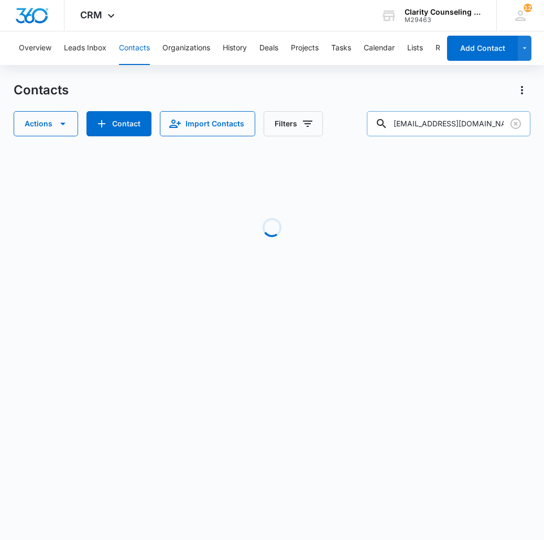
scroll to position [0, 684]
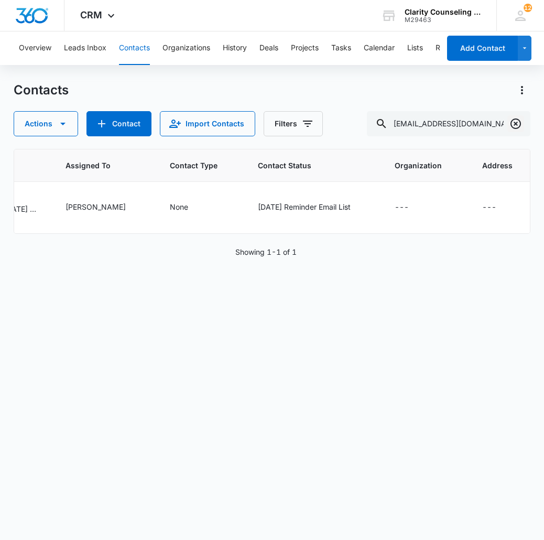
click at [521, 123] on icon "Clear" at bounding box center [515, 123] width 13 height 13
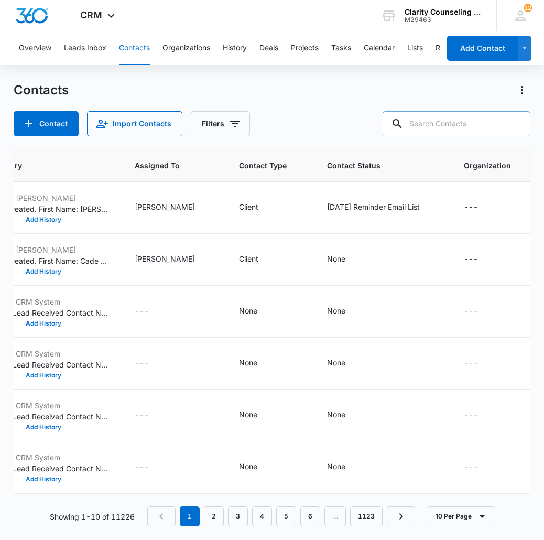
paste input "[EMAIL_ADDRESS][DOMAIN_NAME]"
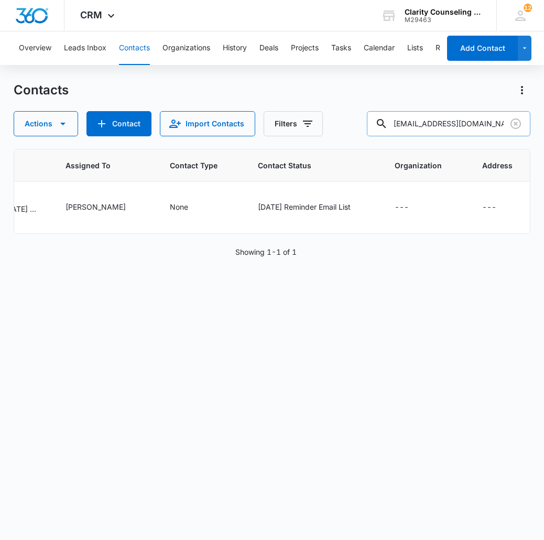
click at [472, 117] on input "[EMAIL_ADDRESS][DOMAIN_NAME]" at bounding box center [448, 123] width 163 height 25
type input "[PERSON_NAME]"
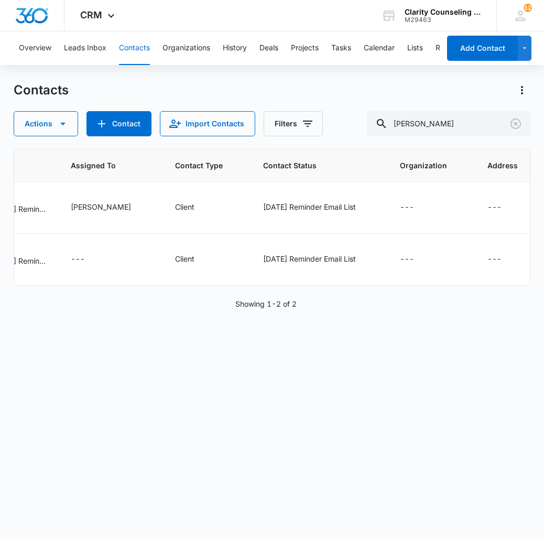
scroll to position [0, 679]
drag, startPoint x: 520, startPoint y: 121, endPoint x: 480, endPoint y: 122, distance: 39.8
click at [519, 121] on icon "Clear" at bounding box center [515, 123] width 10 height 10
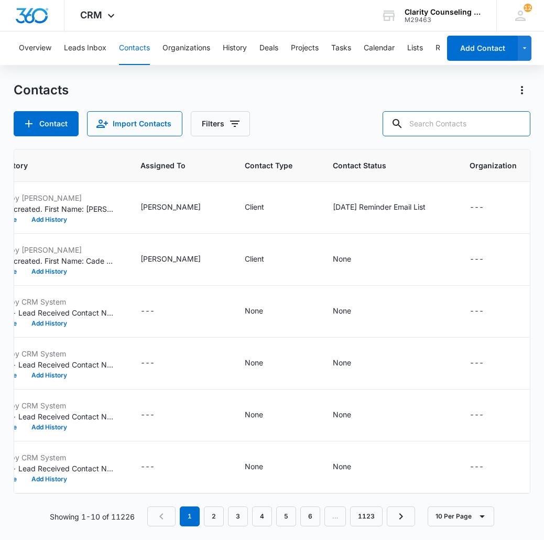
paste input "[EMAIL_ADDRESS][DOMAIN_NAME]"
type input "[EMAIL_ADDRESS][DOMAIN_NAME]"
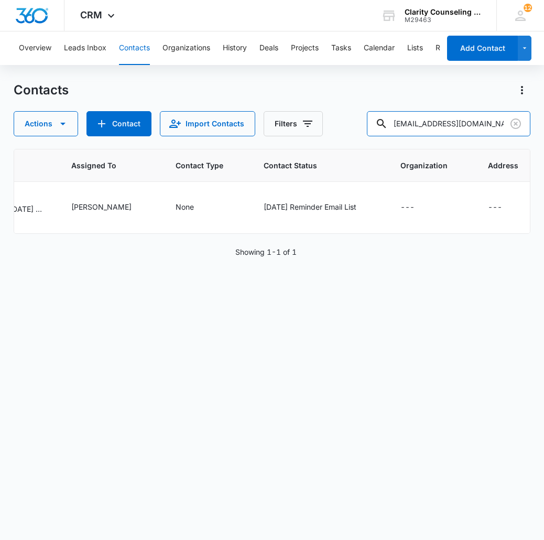
scroll to position [0, 668]
click at [517, 120] on icon "Clear" at bounding box center [515, 123] width 13 height 13
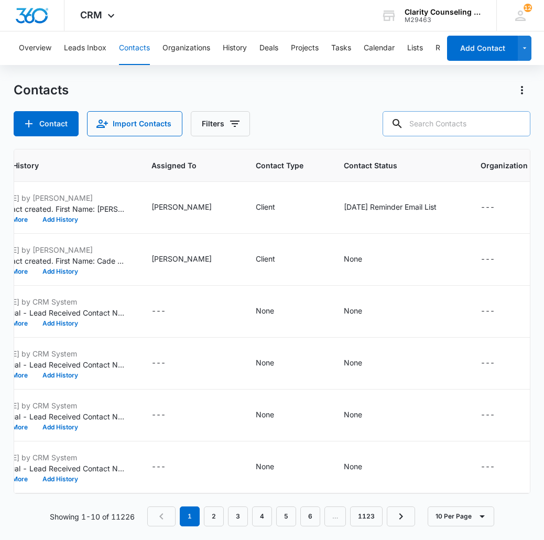
paste input "[EMAIL_ADDRESS][DOMAIN_NAME]"
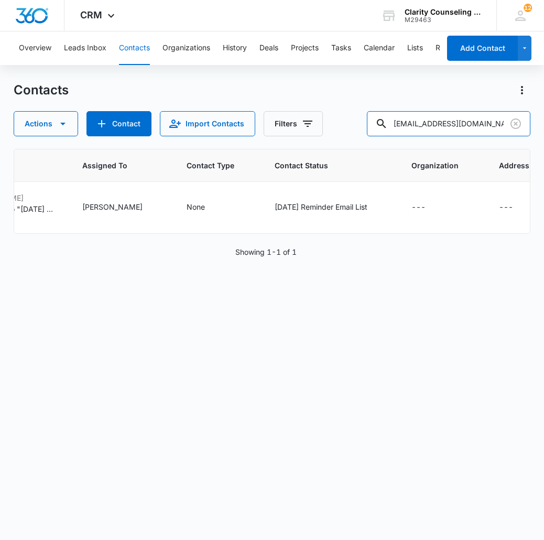
click at [461, 119] on input "[EMAIL_ADDRESS][DOMAIN_NAME]" at bounding box center [448, 123] width 163 height 25
drag, startPoint x: 26, startPoint y: 82, endPoint x: 461, endPoint y: 119, distance: 436.5
click at [461, 119] on input "[EMAIL_ADDRESS][DOMAIN_NAME]" at bounding box center [448, 123] width 163 height 25
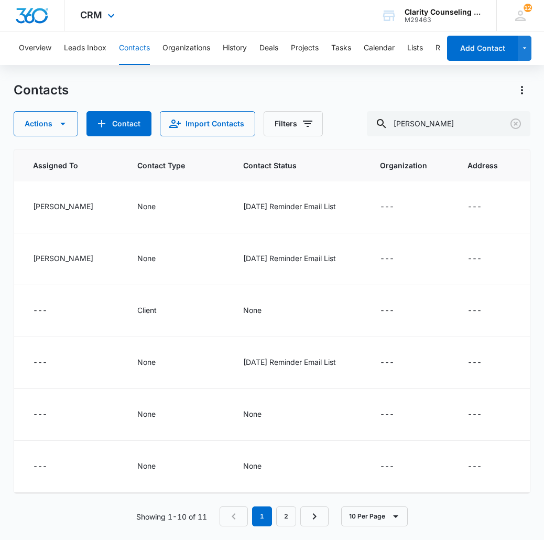
scroll to position [1, 816]
click at [454, 124] on input "[PERSON_NAME]" at bounding box center [448, 123] width 163 height 25
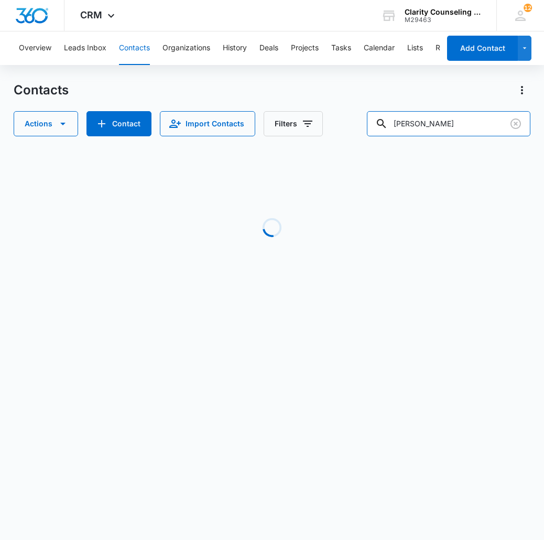
scroll to position [0, 620]
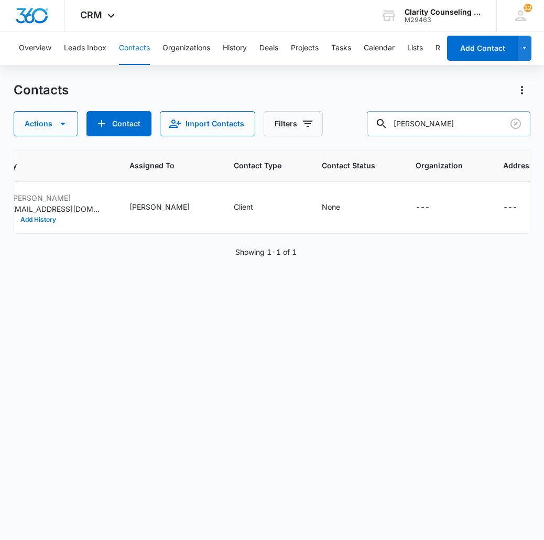
click at [456, 119] on input "[PERSON_NAME]" at bounding box center [448, 123] width 163 height 25
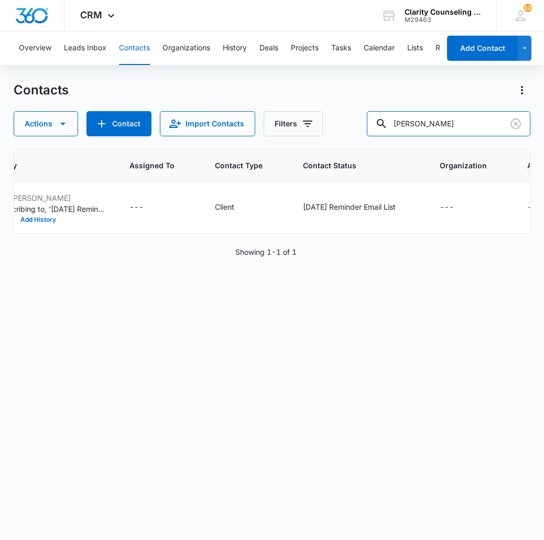
click at [429, 123] on input "[PERSON_NAME]" at bounding box center [448, 123] width 163 height 25
click at [449, 127] on input "[PERSON_NAME]" at bounding box center [448, 123] width 163 height 25
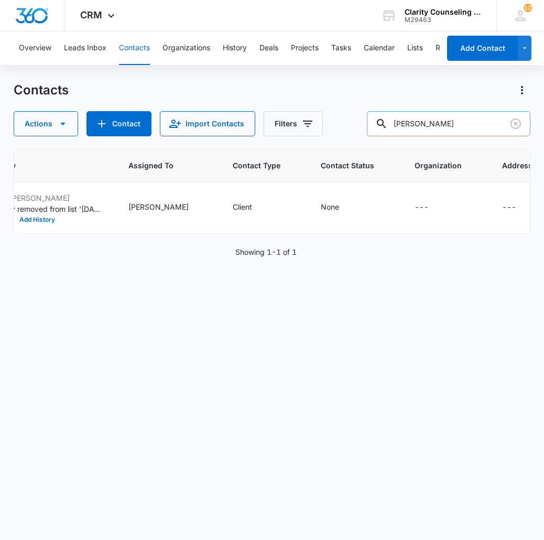
click at [449, 127] on input "[PERSON_NAME]" at bounding box center [448, 123] width 163 height 25
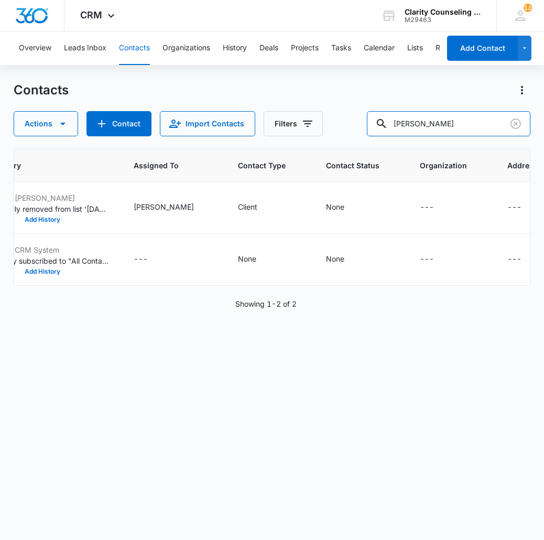
scroll to position [0, 674]
click at [424, 123] on input "[PERSON_NAME]" at bounding box center [448, 123] width 163 height 25
type input "[PERSON_NAME]"
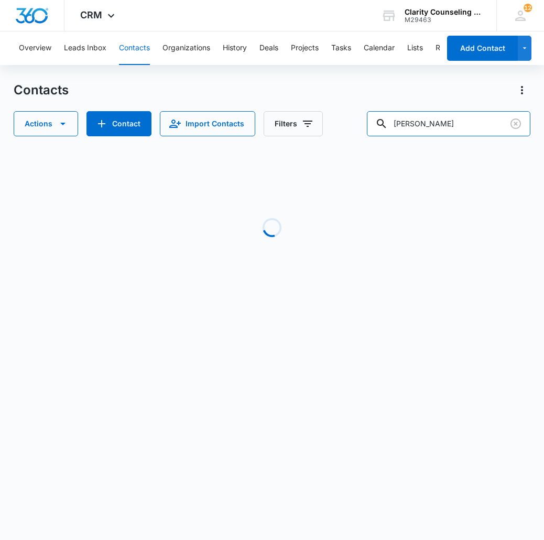
scroll to position [0, 651]
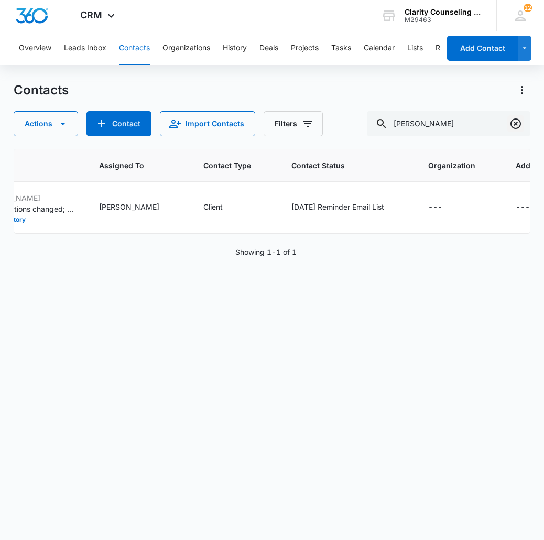
click at [511, 124] on icon "Clear" at bounding box center [515, 123] width 10 height 10
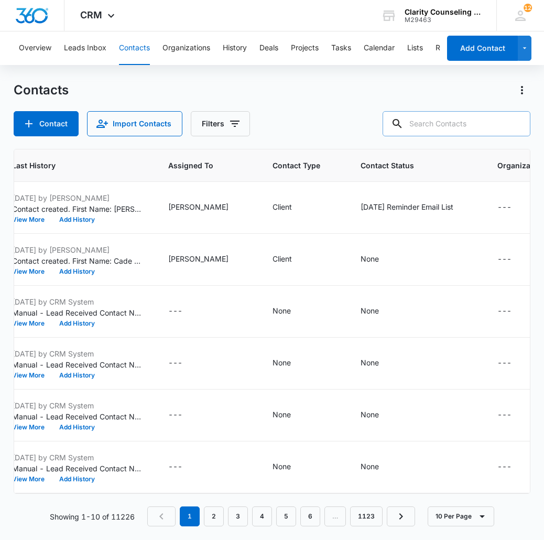
paste input "[EMAIL_ADDRESS][DOMAIN_NAME]"
type input "[EMAIL_ADDRESS][DOMAIN_NAME]"
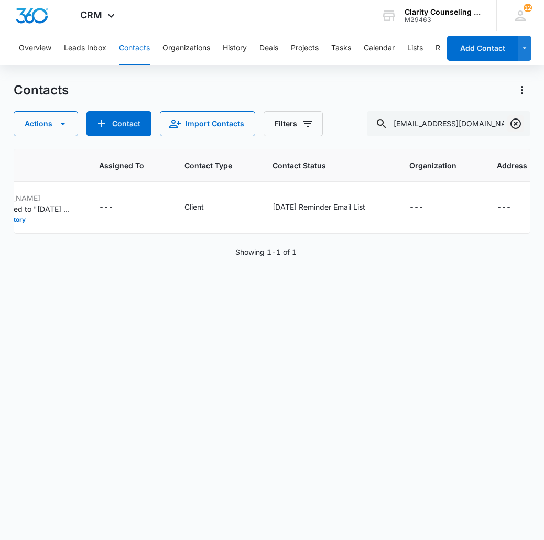
click at [514, 118] on icon "Clear" at bounding box center [515, 123] width 13 height 13
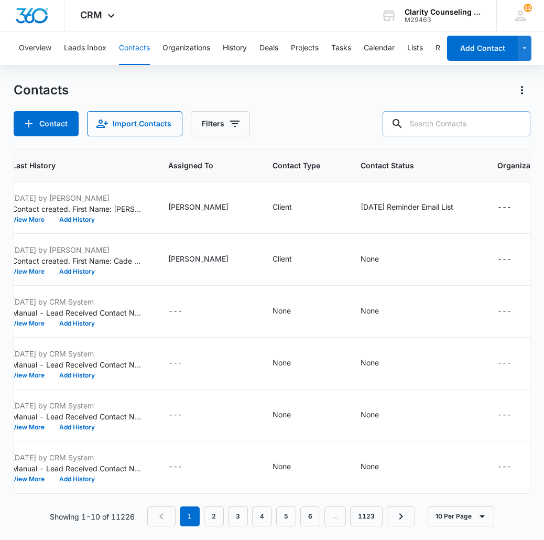
paste input "[EMAIL_ADDRESS][DOMAIN_NAME]"
type input "[EMAIL_ADDRESS][DOMAIN_NAME]"
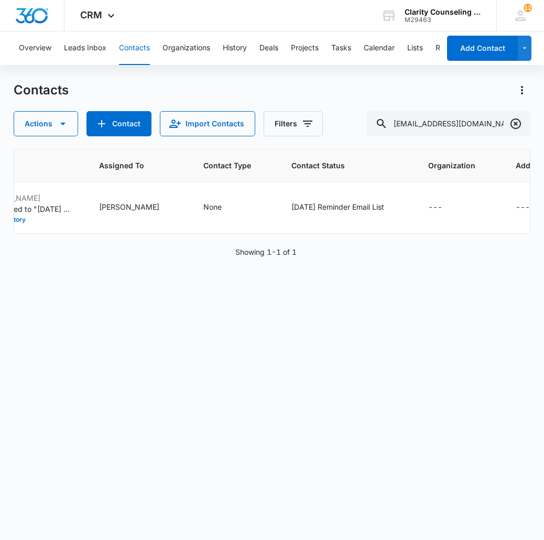
click at [517, 121] on icon "Clear" at bounding box center [515, 123] width 13 height 13
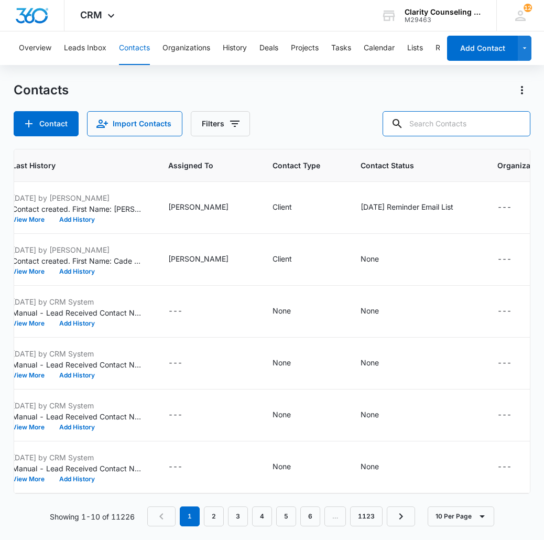
paste input "[EMAIL_ADDRESS][DOMAIN_NAME]"
type input "[EMAIL_ADDRESS][DOMAIN_NAME]"
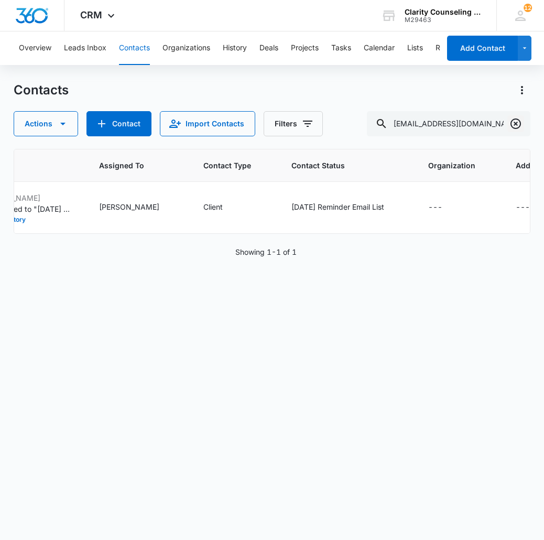
click at [515, 125] on icon "Clear" at bounding box center [515, 123] width 13 height 13
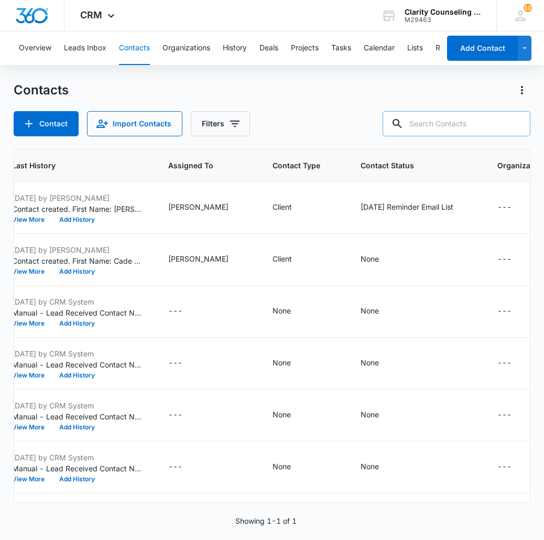
paste input "[EMAIL_ADDRESS][DOMAIN_NAME]"
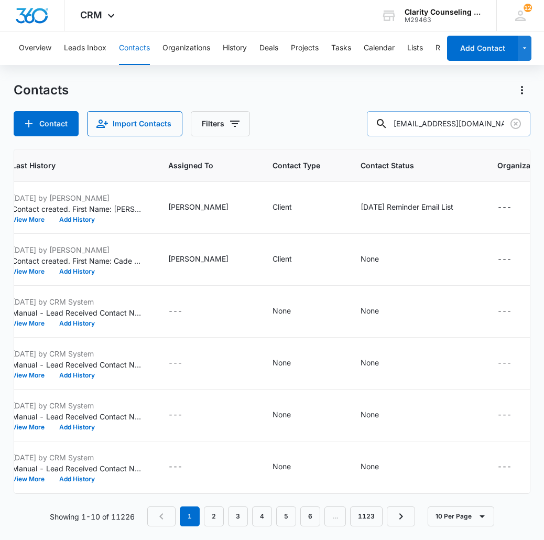
type input "[EMAIL_ADDRESS][DOMAIN_NAME]"
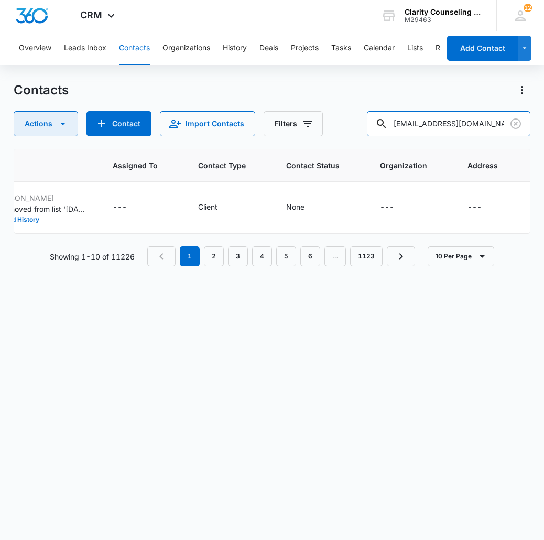
scroll to position [0, 611]
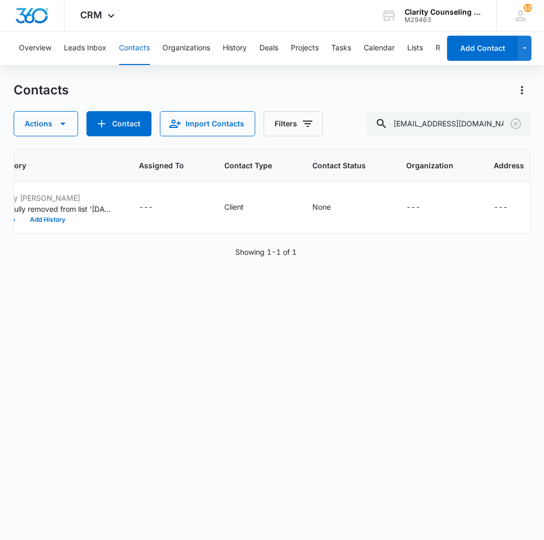
click at [509, 124] on icon "Clear" at bounding box center [515, 123] width 13 height 13
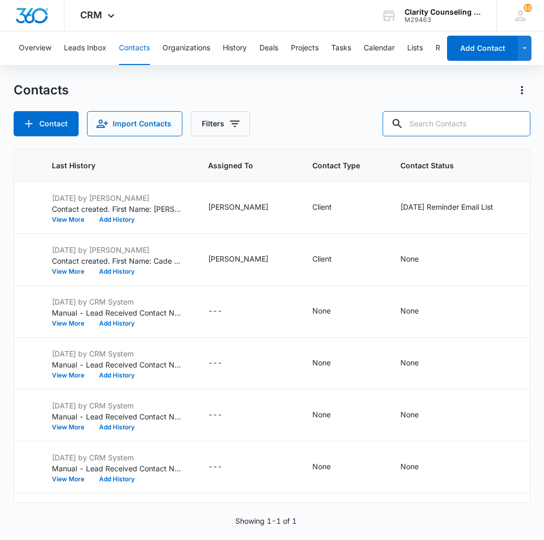
paste input "[EMAIL_ADDRESS][DOMAIN_NAME]"
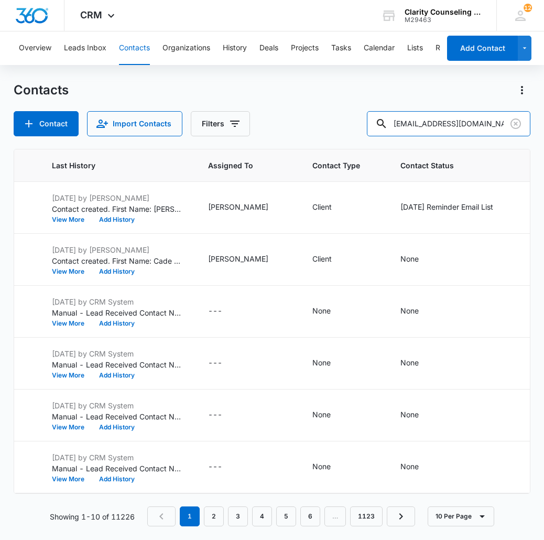
type input "[EMAIL_ADDRESS][DOMAIN_NAME]"
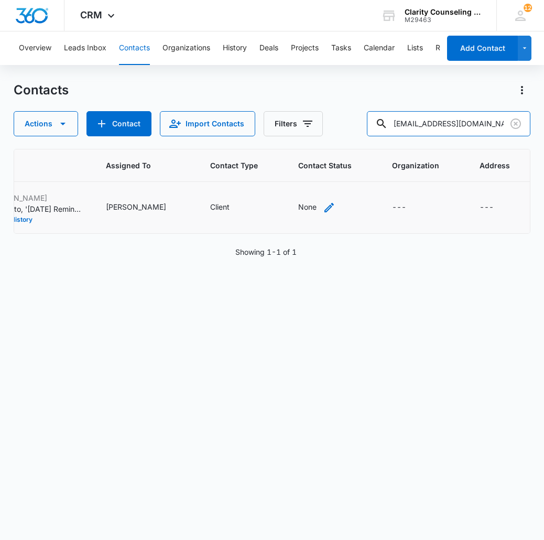
scroll to position [0, 701]
click at [323, 208] on icon "Contact Status - None - Select to Edit Field" at bounding box center [329, 207] width 13 height 13
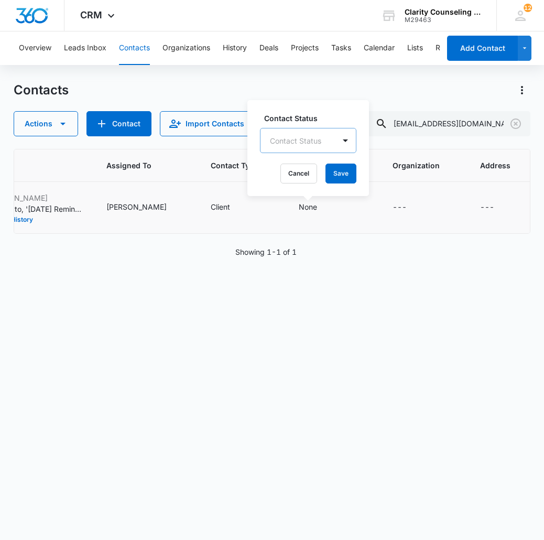
click at [313, 147] on div "Contact Status" at bounding box center [297, 141] width 74 height 24
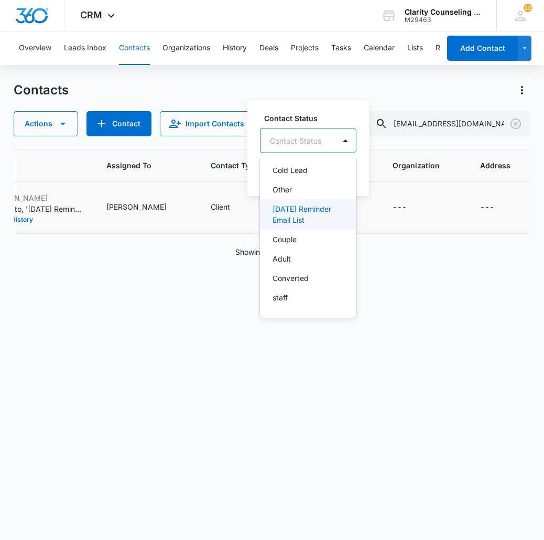
click at [313, 208] on p "[DATE] Reminder Email List" at bounding box center [306, 214] width 69 height 22
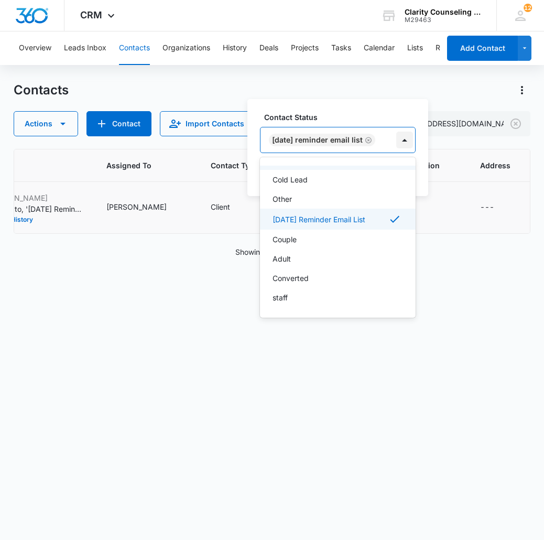
click at [405, 144] on div at bounding box center [404, 140] width 17 height 17
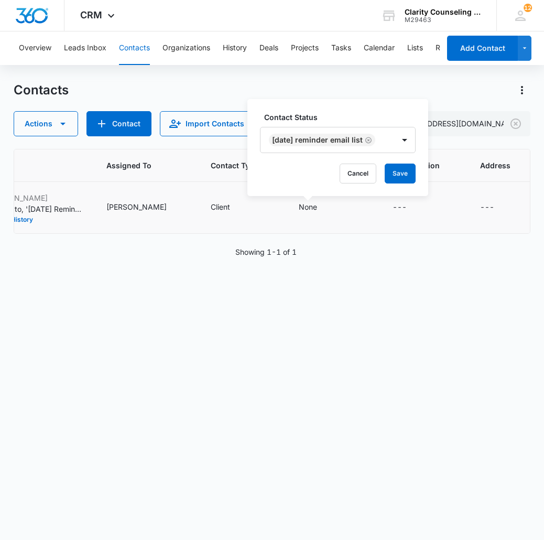
click at [399, 187] on div "Contact Status [DATE] Reminder Email List Cancel Save" at bounding box center [337, 147] width 181 height 97
click at [403, 181] on button "Save" at bounding box center [400, 173] width 31 height 20
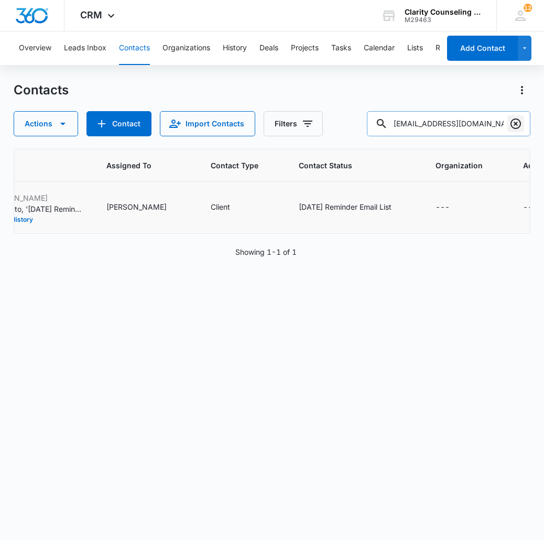
click at [514, 125] on icon "Clear" at bounding box center [515, 123] width 10 height 10
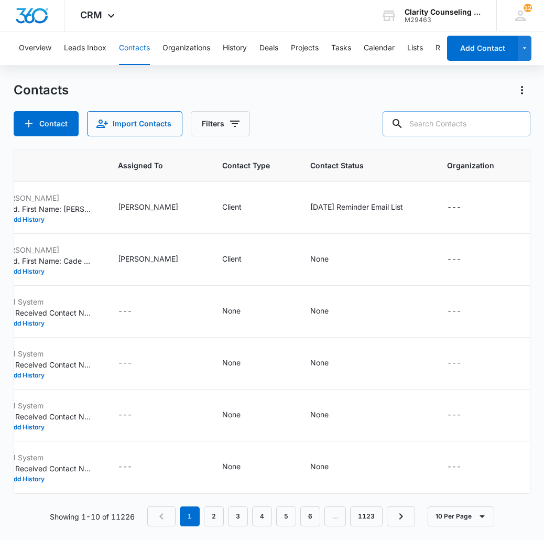
paste input "[EMAIL_ADDRESS][DOMAIN_NAME]"
type input "[EMAIL_ADDRESS][DOMAIN_NAME]"
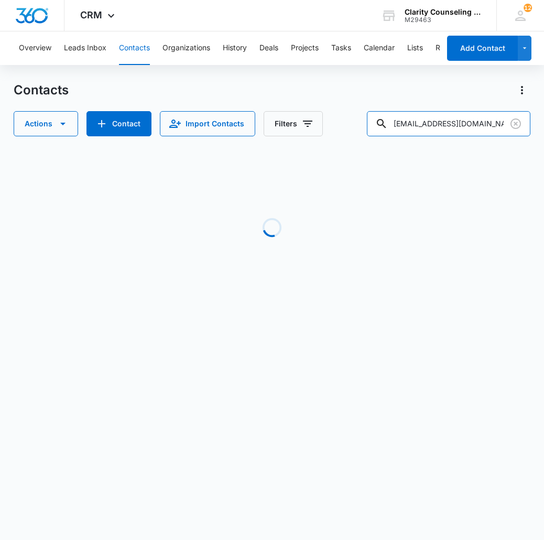
scroll to position [0, 588]
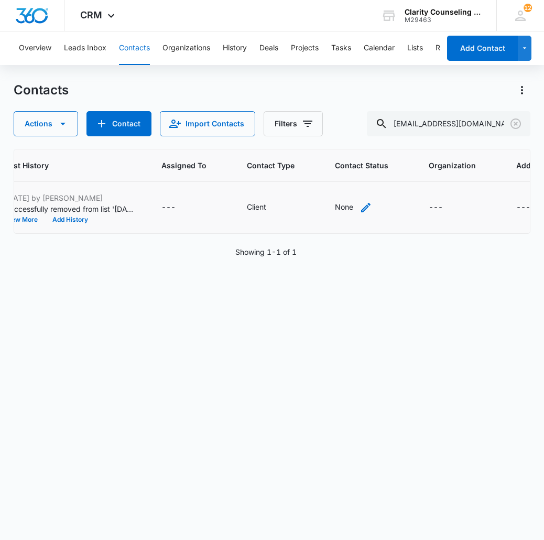
click at [335, 204] on div "None" at bounding box center [353, 207] width 37 height 13
click at [285, 143] on div at bounding box center [295, 140] width 51 height 13
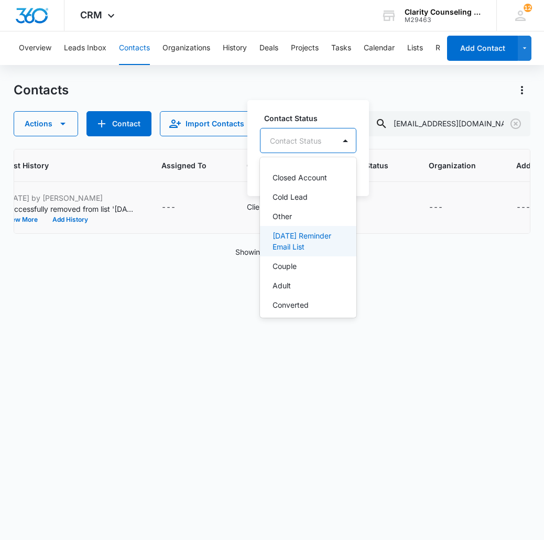
scroll to position [144, 0]
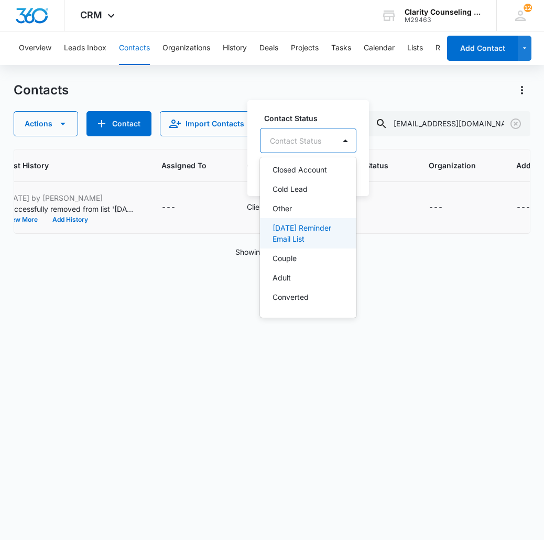
click at [300, 234] on p "[DATE] Reminder Email List" at bounding box center [306, 233] width 69 height 22
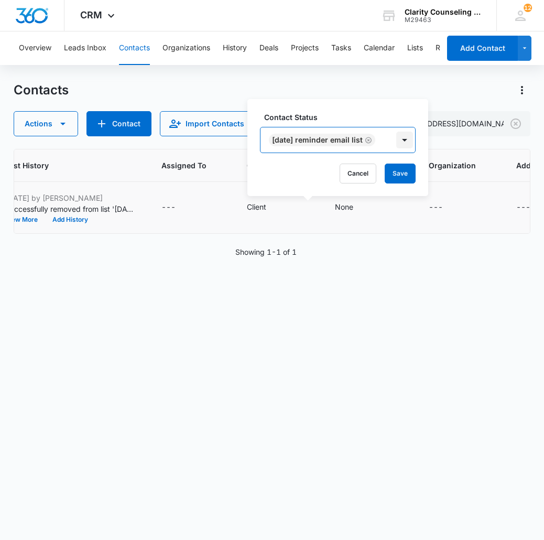
click at [407, 136] on div at bounding box center [404, 140] width 17 height 17
click at [400, 171] on button "Save" at bounding box center [400, 173] width 31 height 20
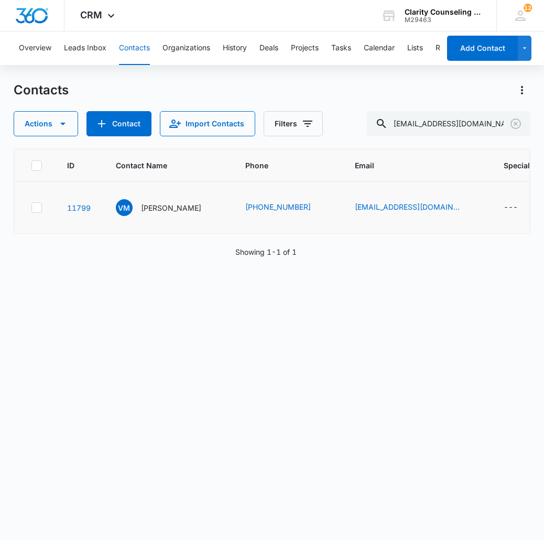
scroll to position [0, 0]
click at [516, 125] on icon "Clear" at bounding box center [515, 123] width 10 height 10
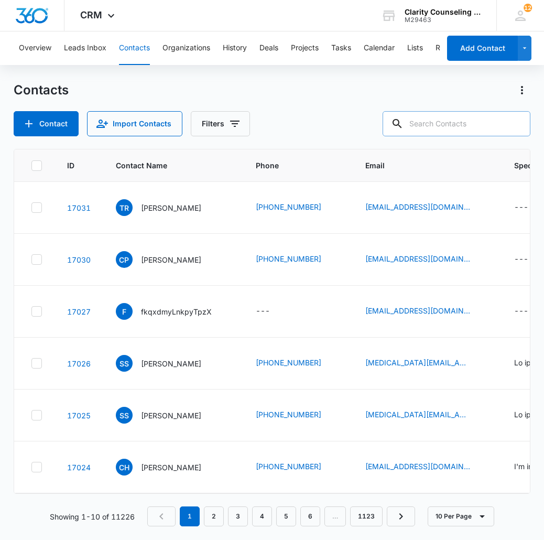
paste input "[EMAIL_ADDRESS][DOMAIN_NAME]"
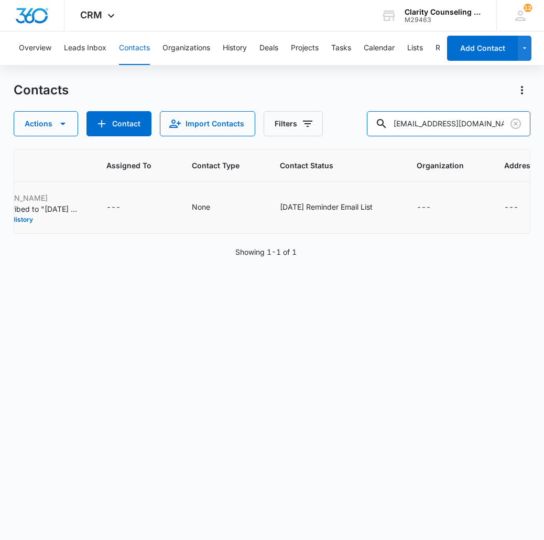
scroll to position [0, 701]
click at [459, 118] on input "[EMAIL_ADDRESS][DOMAIN_NAME]" at bounding box center [448, 123] width 163 height 25
paste input "kuna.evonnei"
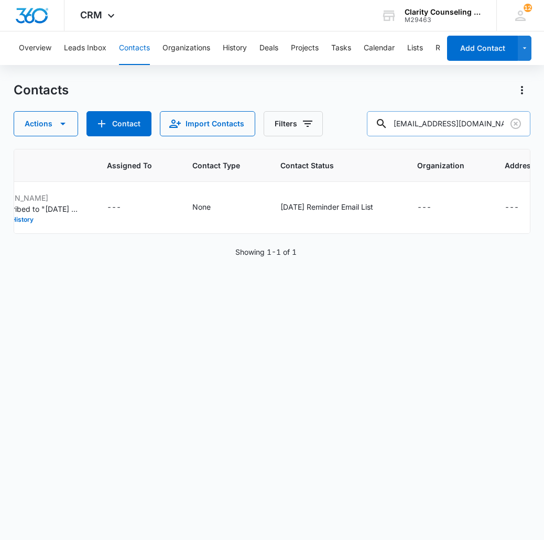
type input "[EMAIL_ADDRESS][DOMAIN_NAME]"
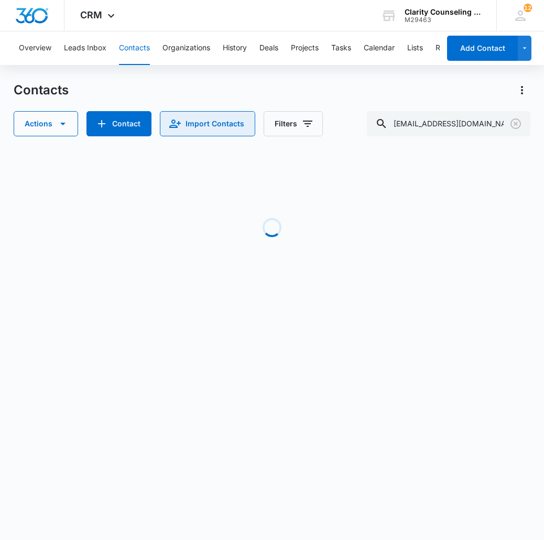
scroll to position [0, 627]
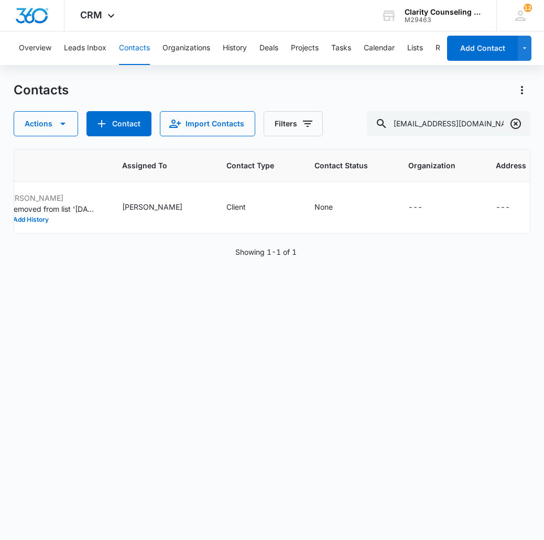
click at [516, 125] on icon "Clear" at bounding box center [515, 123] width 13 height 13
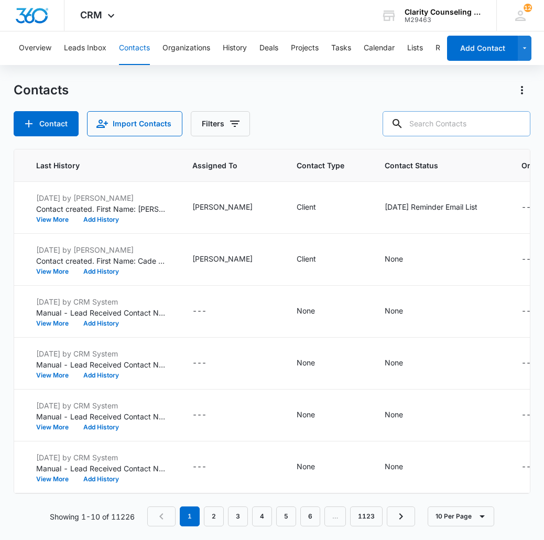
paste input "[EMAIL_ADDRESS][DOMAIN_NAME]"
type input "[EMAIL_ADDRESS][DOMAIN_NAME]"
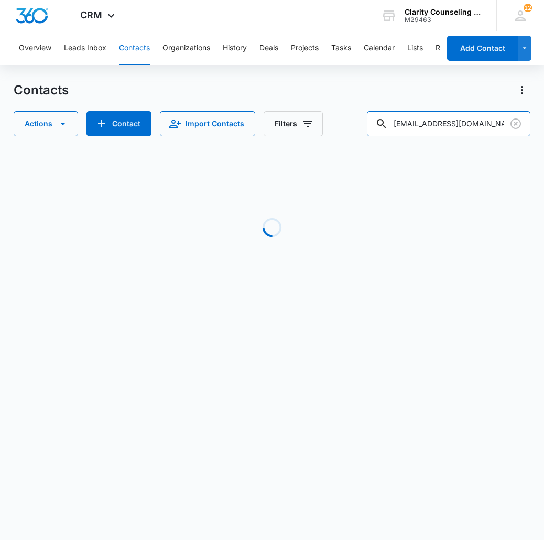
scroll to position [0, 384]
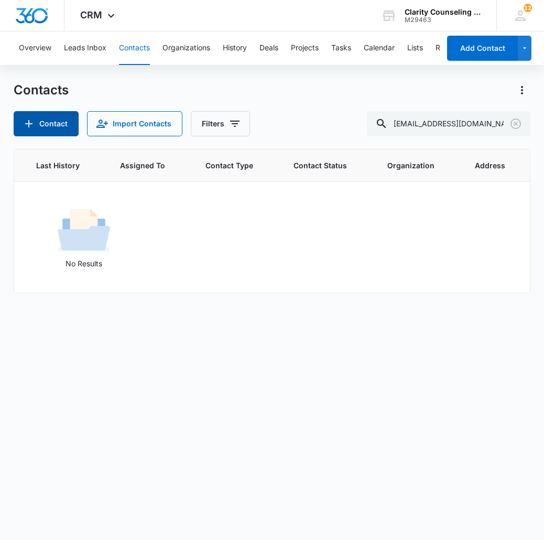
click at [54, 118] on button "Contact" at bounding box center [46, 123] width 65 height 25
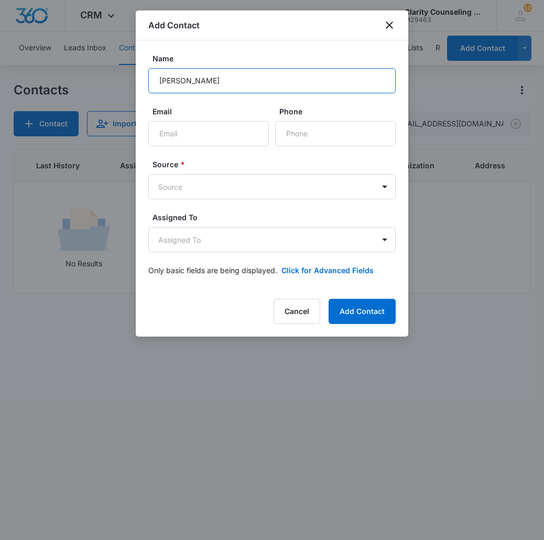
type input "[PERSON_NAME]"
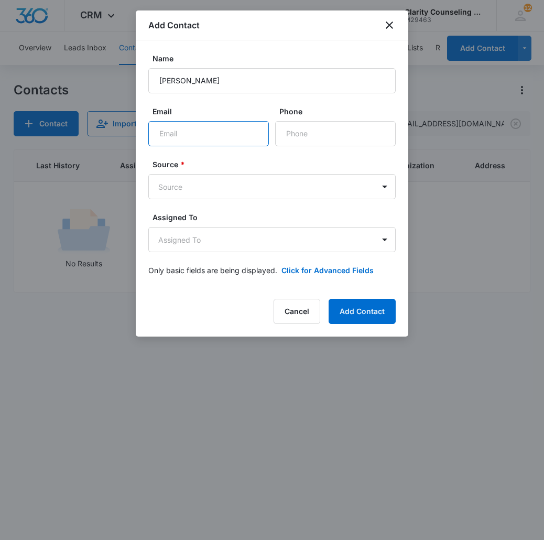
paste input "[EMAIL_ADDRESS][DOMAIN_NAME]"
type input "[EMAIL_ADDRESS][DOMAIN_NAME]"
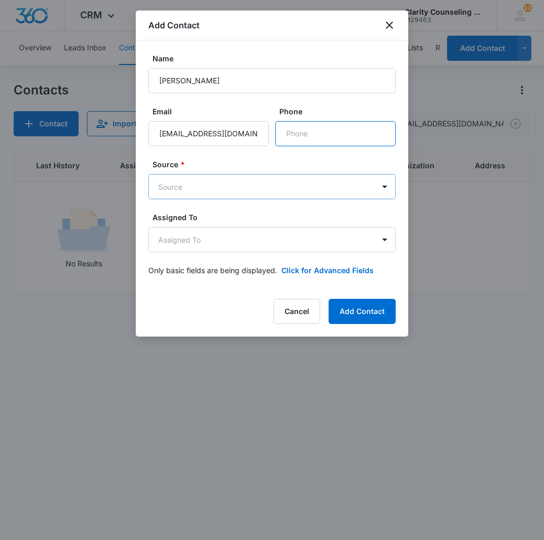
paste input "[PHONE_NUMBER]"
type input "[PHONE_NUMBER]"
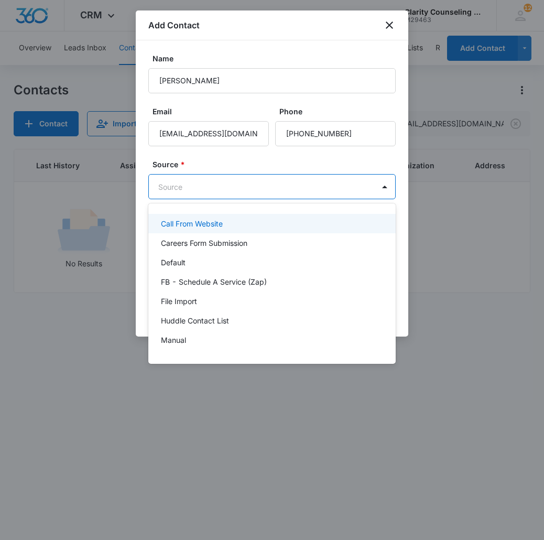
drag, startPoint x: 240, startPoint y: 183, endPoint x: 246, endPoint y: 291, distance: 108.1
click at [240, 183] on body "CRM Apps Reputation Websites Forms CRM Email Social Content Ads Intelligence Fi…" at bounding box center [272, 270] width 544 height 540
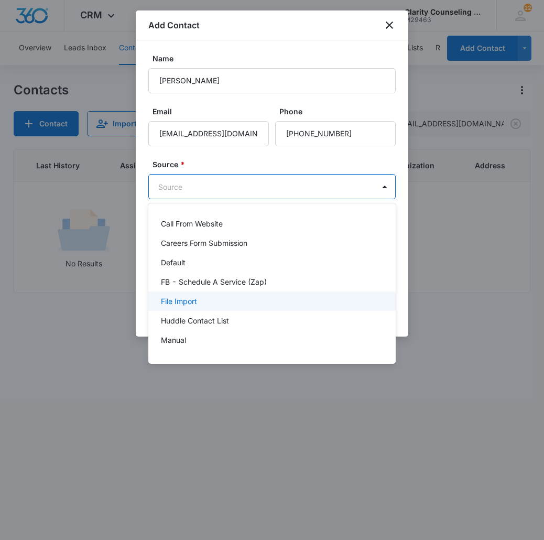
scroll to position [132, 0]
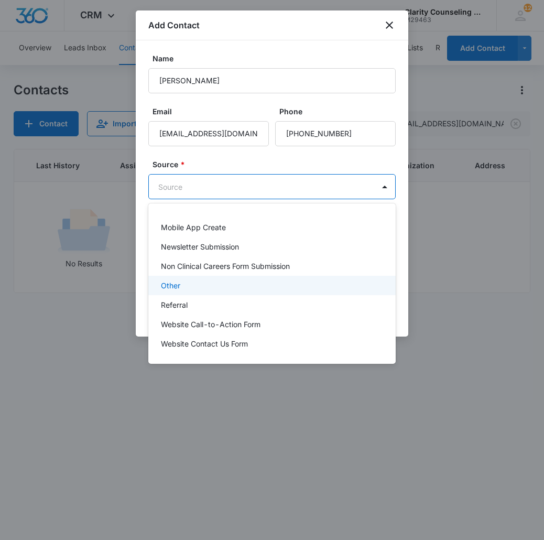
drag, startPoint x: 219, startPoint y: 284, endPoint x: 219, endPoint y: 278, distance: 5.8
click at [219, 284] on div "Other" at bounding box center [271, 285] width 220 height 11
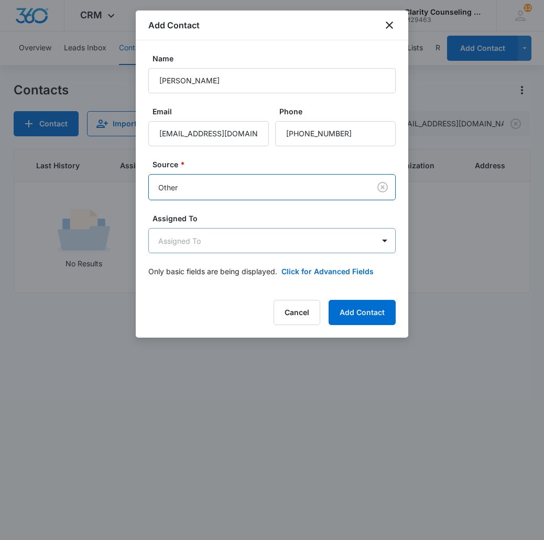
click at [220, 241] on body "CRM Apps Reputation Websites Forms CRM Email Social Content Ads Intelligence Fi…" at bounding box center [272, 270] width 544 height 540
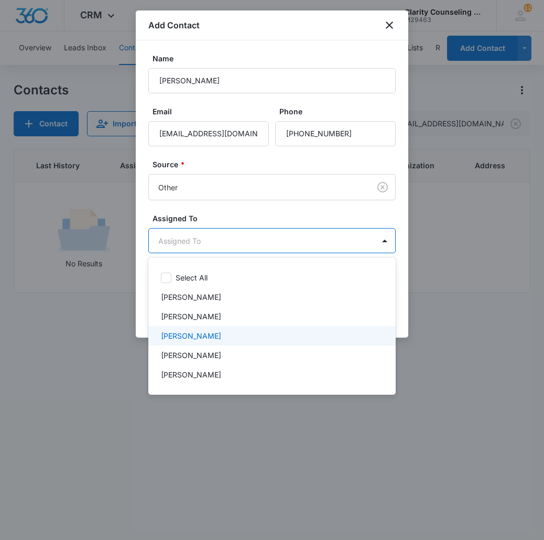
click at [205, 331] on p "[PERSON_NAME]" at bounding box center [191, 335] width 60 height 11
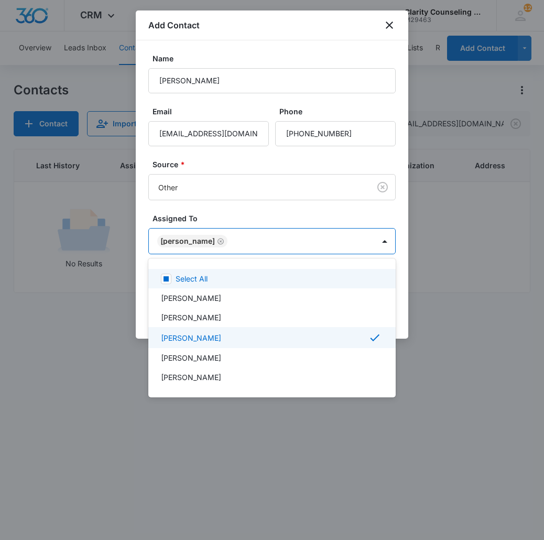
click at [272, 231] on div at bounding box center [272, 270] width 544 height 540
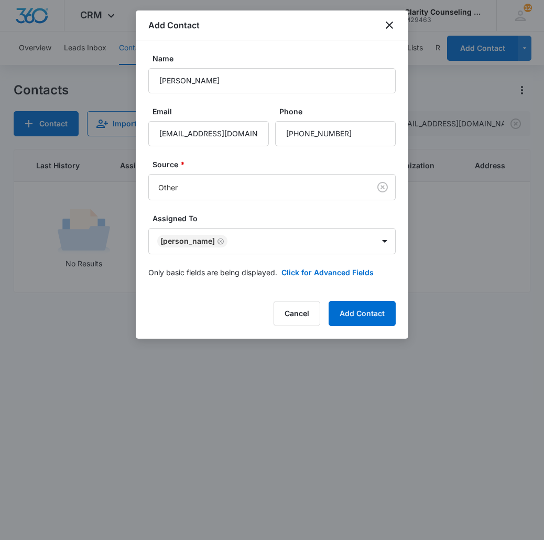
click at [311, 279] on form "Name [PERSON_NAME] Email [EMAIL_ADDRESS][DOMAIN_NAME] Phone Source * Other Assi…" at bounding box center [271, 171] width 247 height 237
click at [303, 272] on button "Click for Advanced Fields" at bounding box center [327, 272] width 92 height 11
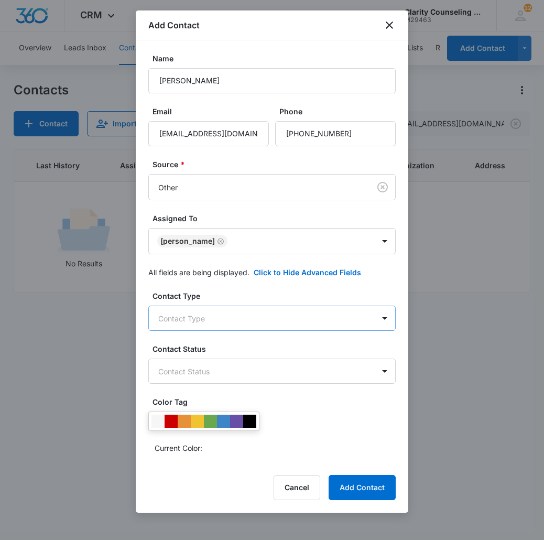
click at [258, 320] on body "CRM Apps Reputation Websites Forms CRM Email Social Content Ads Intelligence Fi…" at bounding box center [272, 270] width 544 height 540
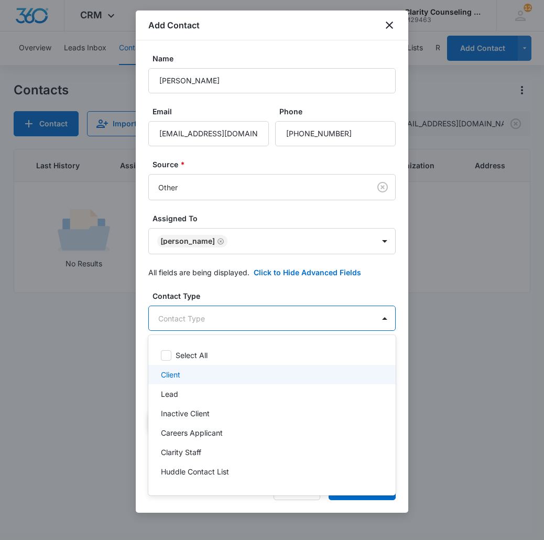
click at [205, 378] on div "Client" at bounding box center [271, 374] width 220 height 11
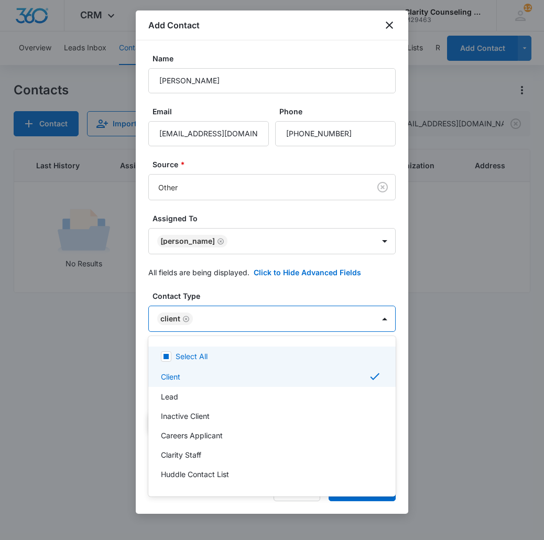
click at [258, 330] on div at bounding box center [272, 270] width 544 height 540
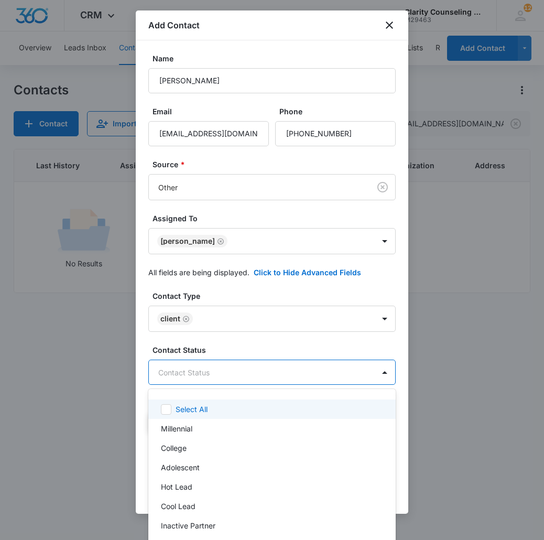
drag, startPoint x: 232, startPoint y: 370, endPoint x: 229, endPoint y: 464, distance: 93.8
click at [232, 370] on body "CRM Apps Reputation Websites Forms CRM Email Social Content Ads Intelligence Fi…" at bounding box center [272, 270] width 544 height 540
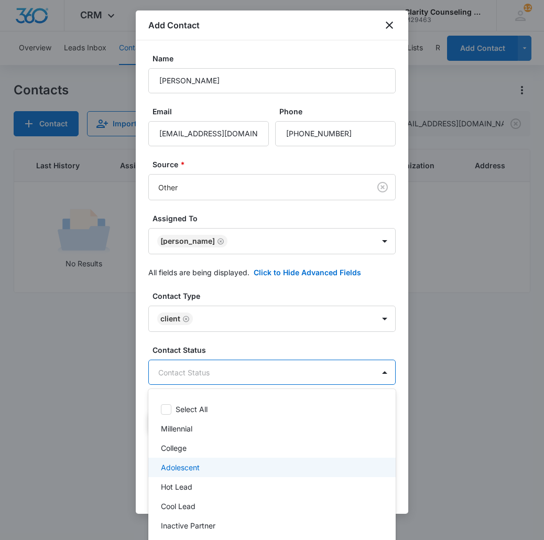
scroll to position [148, 0]
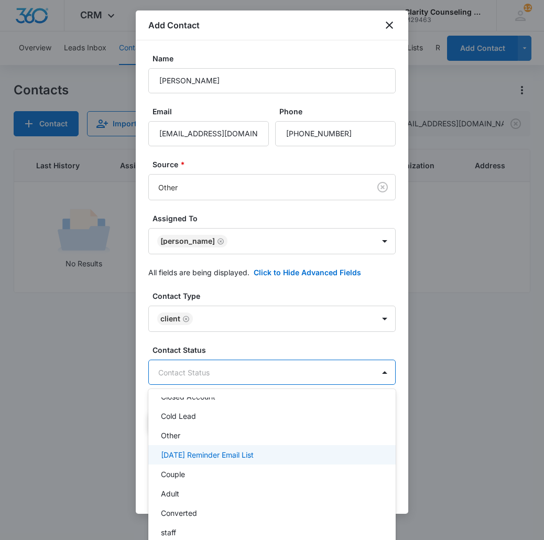
click at [246, 452] on p "[DATE] Reminder Email List" at bounding box center [207, 454] width 93 height 11
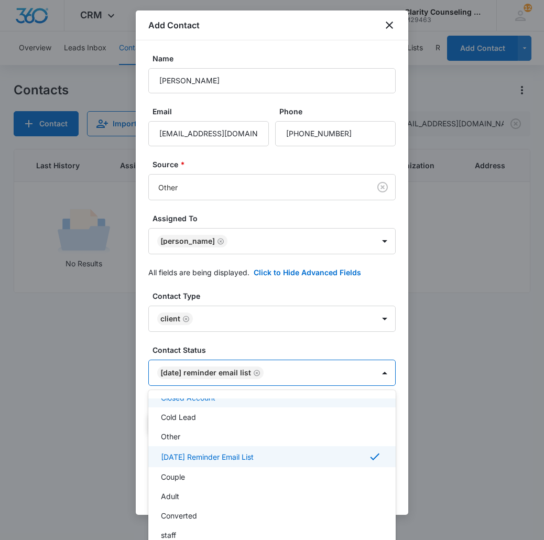
drag, startPoint x: 314, startPoint y: 376, endPoint x: 347, endPoint y: 438, distance: 69.6
click at [314, 377] on div at bounding box center [272, 270] width 544 height 540
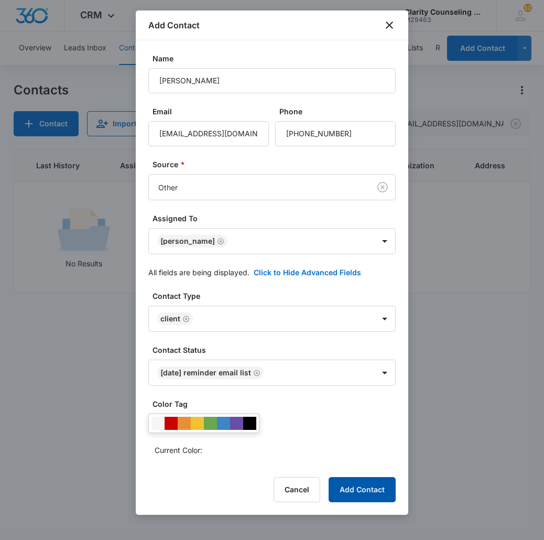
click at [358, 484] on button "Add Contact" at bounding box center [362, 489] width 67 height 25
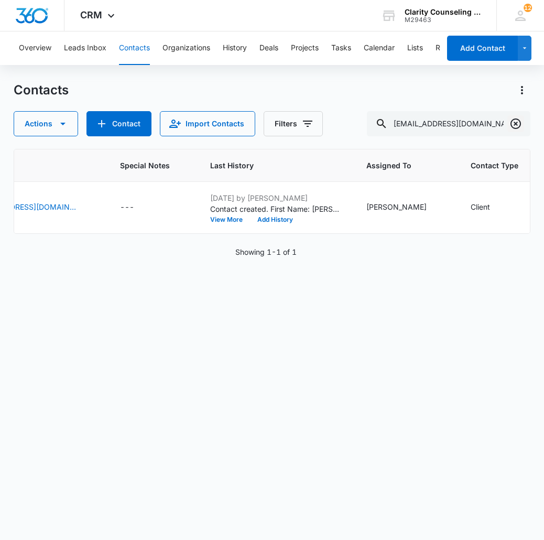
click at [517, 124] on icon "Clear" at bounding box center [515, 123] width 13 height 13
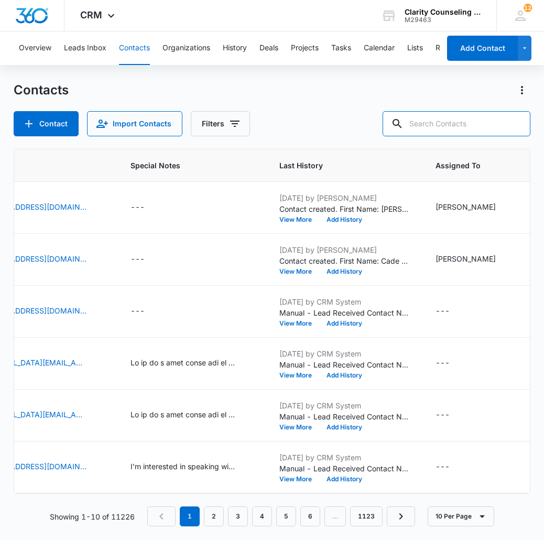
paste input "[EMAIL_ADDRESS][DOMAIN_NAME]"
type input "[EMAIL_ADDRESS][DOMAIN_NAME]"
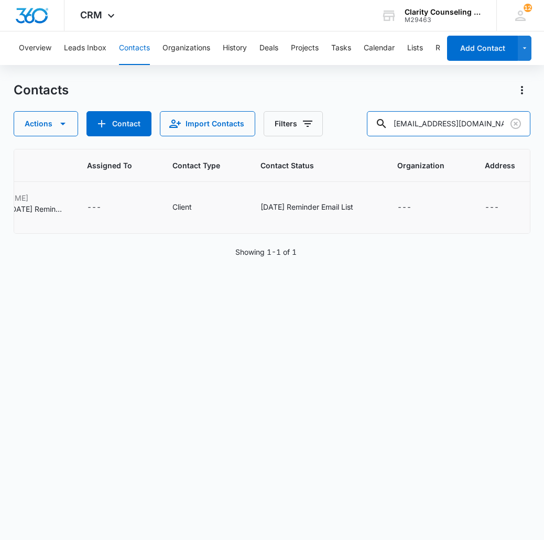
scroll to position [0, 661]
click at [519, 126] on icon "Clear" at bounding box center [515, 123] width 10 height 10
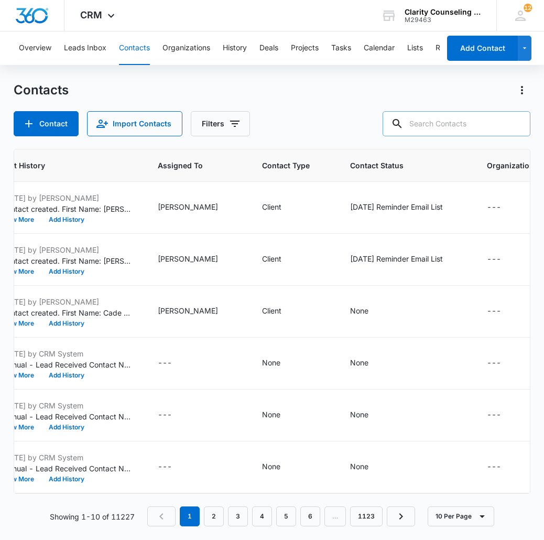
paste input "[EMAIL_ADDRESS][DOMAIN_NAME]"
type input "[EMAIL_ADDRESS][DOMAIN_NAME]"
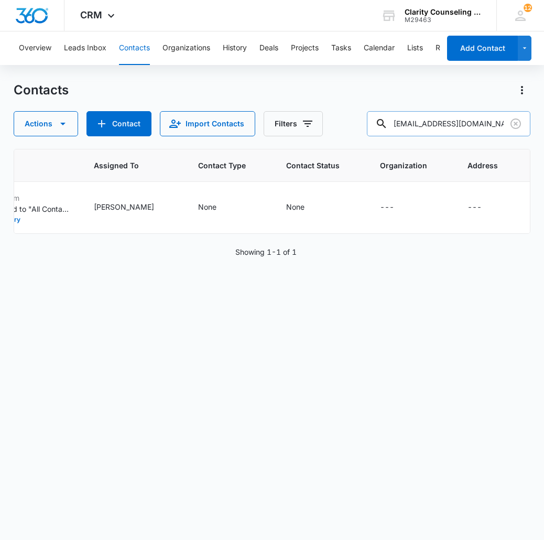
scroll to position [0, 609]
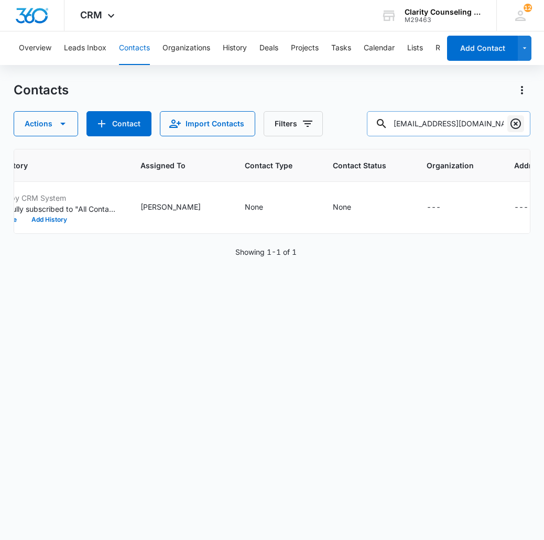
click at [513, 123] on icon "Clear" at bounding box center [515, 123] width 13 height 13
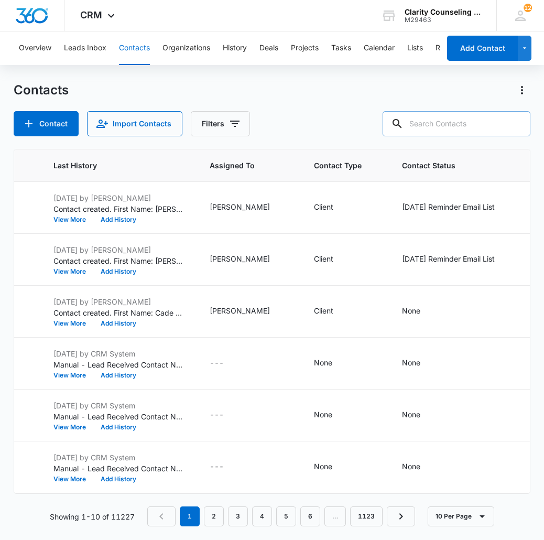
paste input "[EMAIL_ADDRESS][PERSON_NAME][DOMAIN_NAME]"
type input "[EMAIL_ADDRESS][PERSON_NAME][DOMAIN_NAME]"
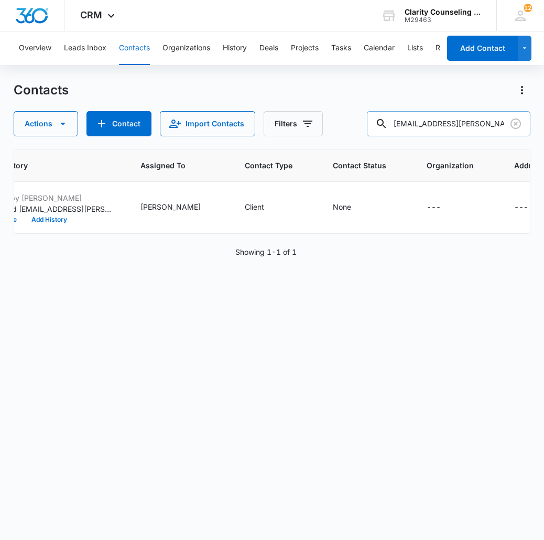
scroll to position [0, 0]
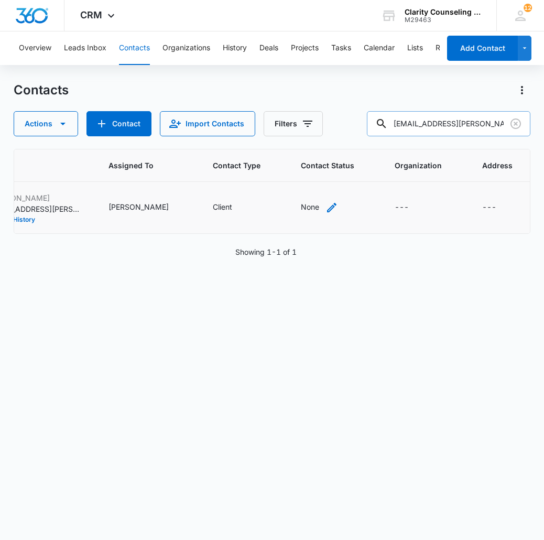
click at [312, 208] on div "None" at bounding box center [319, 207] width 37 height 13
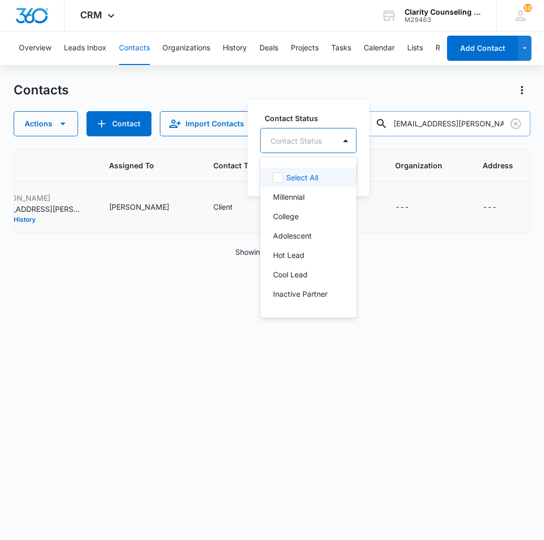
click at [302, 143] on div at bounding box center [295, 140] width 51 height 13
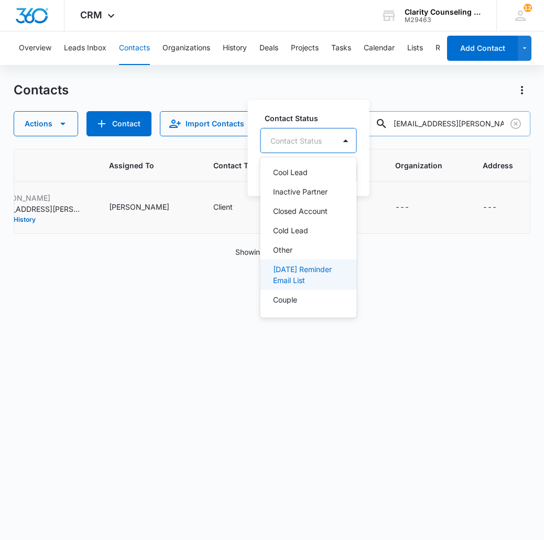
scroll to position [130, 0]
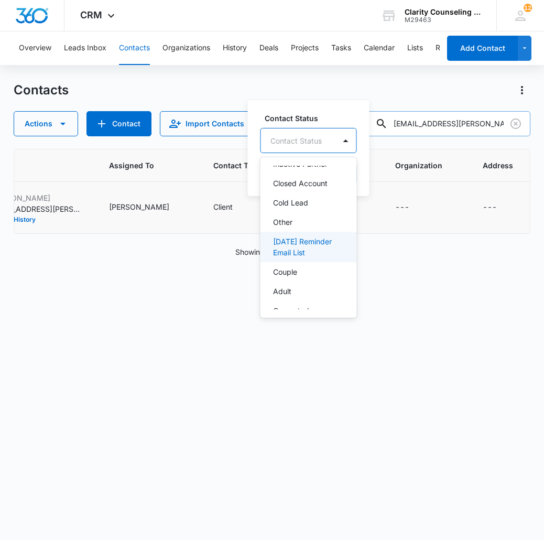
click at [292, 249] on p "[DATE] Reminder Email List" at bounding box center [307, 247] width 69 height 22
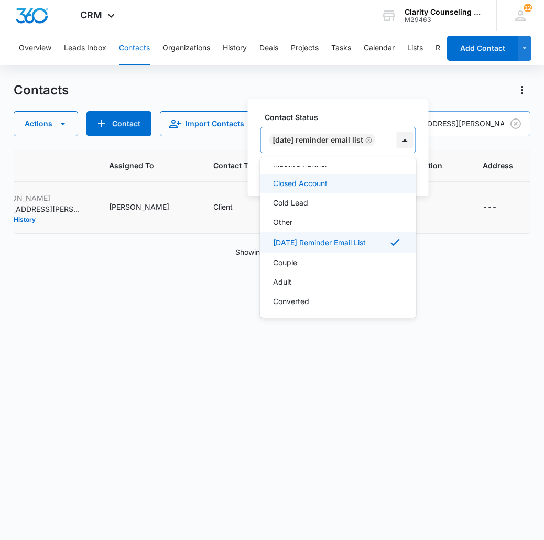
click at [413, 138] on div at bounding box center [405, 140] width 17 height 17
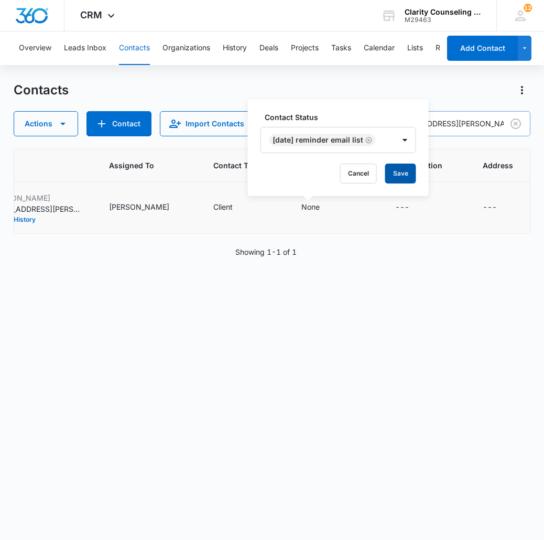
click at [406, 171] on button "Save" at bounding box center [400, 173] width 31 height 20
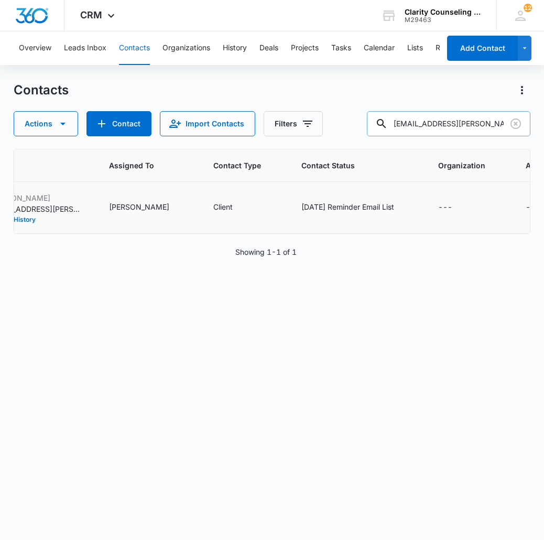
click at [520, 124] on icon "Clear" at bounding box center [515, 123] width 10 height 10
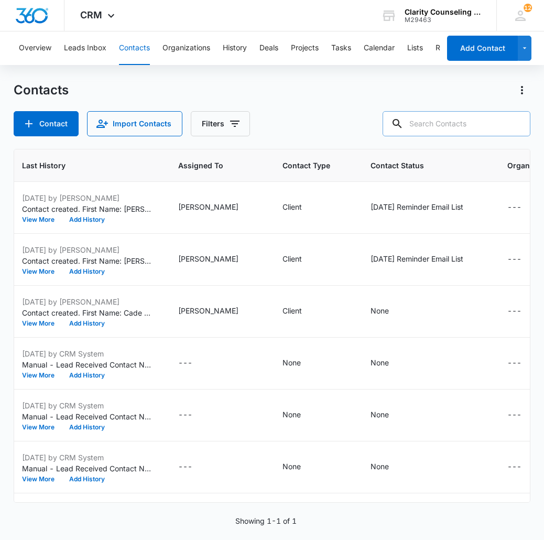
paste input "[EMAIL_ADDRESS][DOMAIN_NAME]"
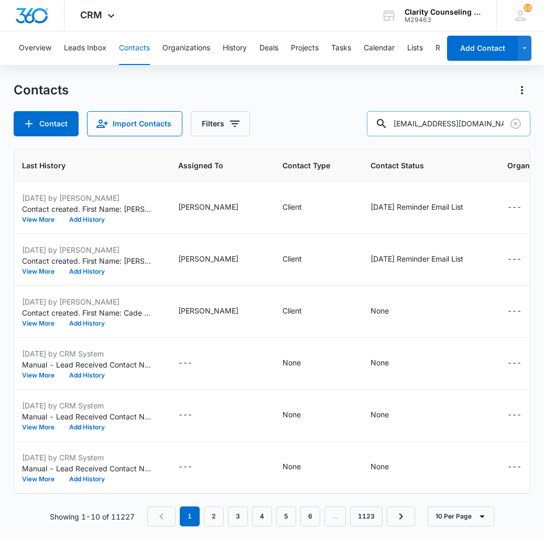
type input "[EMAIL_ADDRESS][DOMAIN_NAME]"
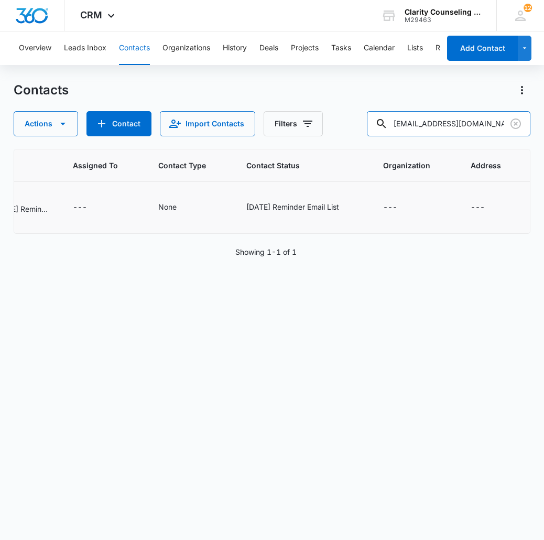
scroll to position [0, 735]
click at [348, 205] on icon "Contact Status - Saturday Reminder Email List - Select to Edit Field" at bounding box center [352, 207] width 13 height 13
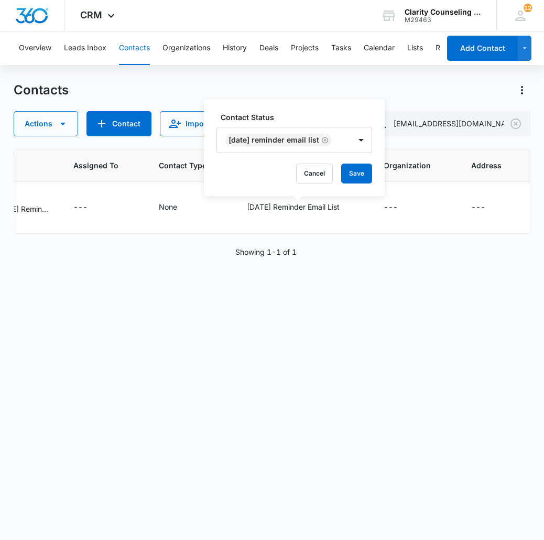
click at [329, 141] on icon "Remove Saturday Reminder Email List" at bounding box center [324, 140] width 7 height 8
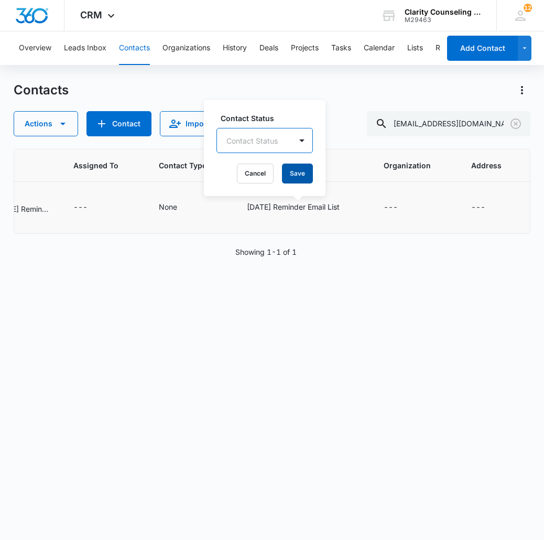
click at [295, 177] on button "Save" at bounding box center [297, 173] width 31 height 20
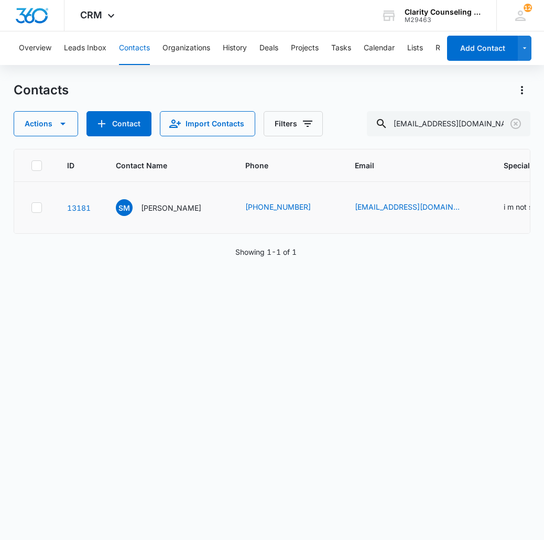
scroll to position [0, 0]
click at [515, 125] on icon "Clear" at bounding box center [515, 123] width 10 height 10
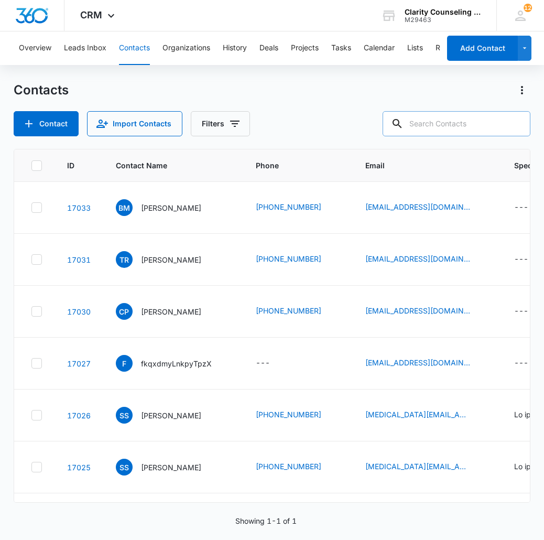
paste input "[EMAIL_ADDRESS][DOMAIN_NAME]"
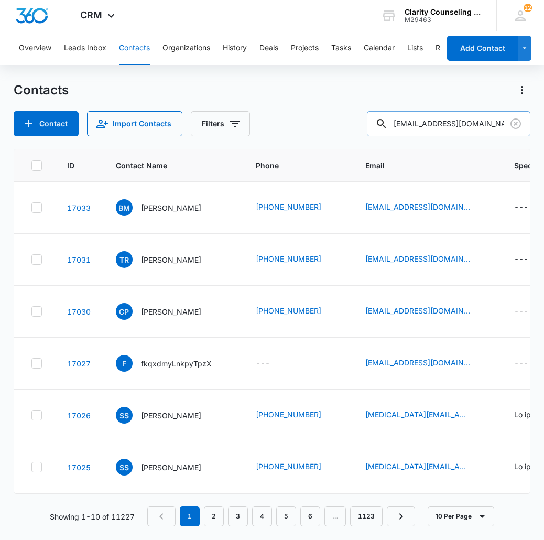
type input "[EMAIL_ADDRESS][DOMAIN_NAME]"
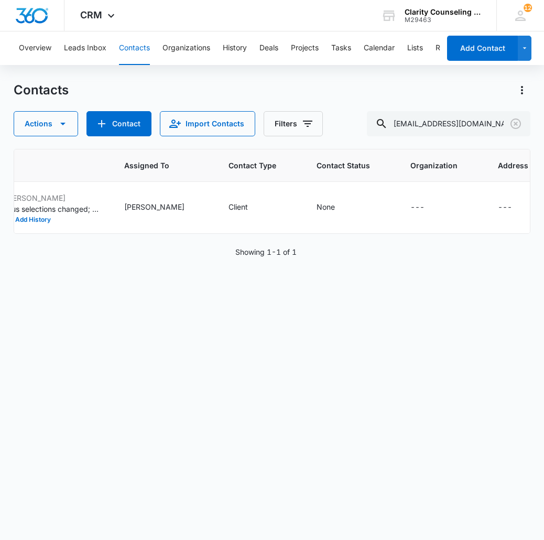
scroll to position [0, 625]
click at [516, 121] on icon "Clear" at bounding box center [515, 123] width 13 height 13
click at [516, 121] on div at bounding box center [515, 123] width 17 height 25
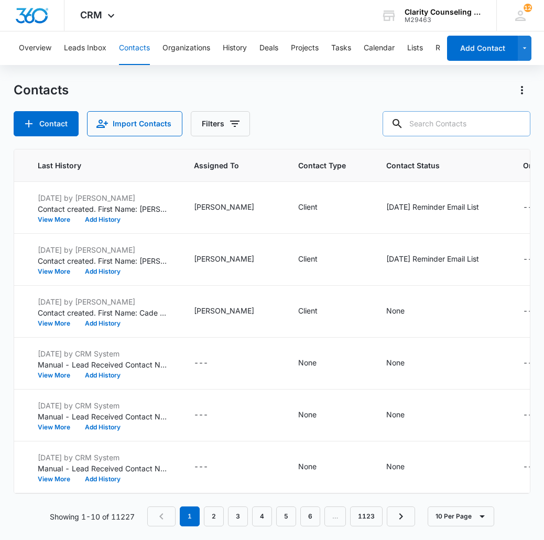
click at [473, 127] on input "text" at bounding box center [457, 123] width 148 height 25
paste input "[EMAIL_ADDRESS][DOMAIN_NAME]"
type input "[EMAIL_ADDRESS][DOMAIN_NAME]"
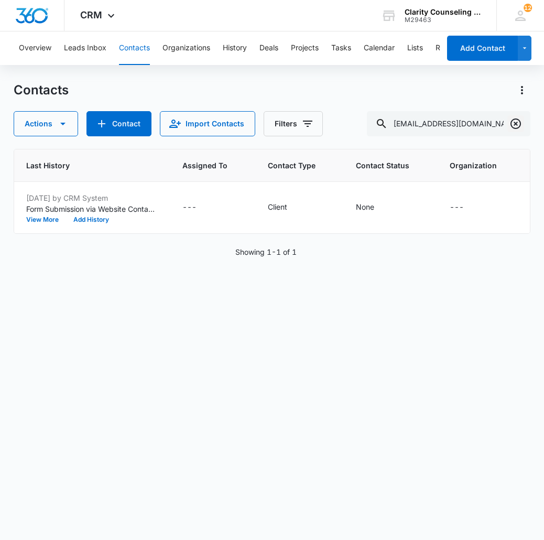
click at [511, 123] on icon "Clear" at bounding box center [515, 123] width 10 height 10
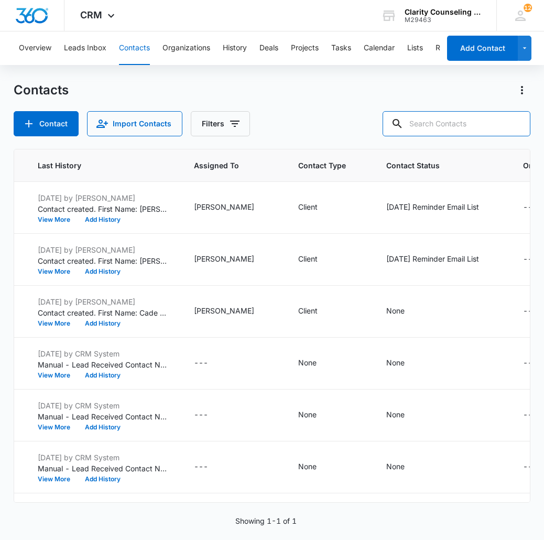
paste input "[EMAIL_ADDRESS][DOMAIN_NAME]"
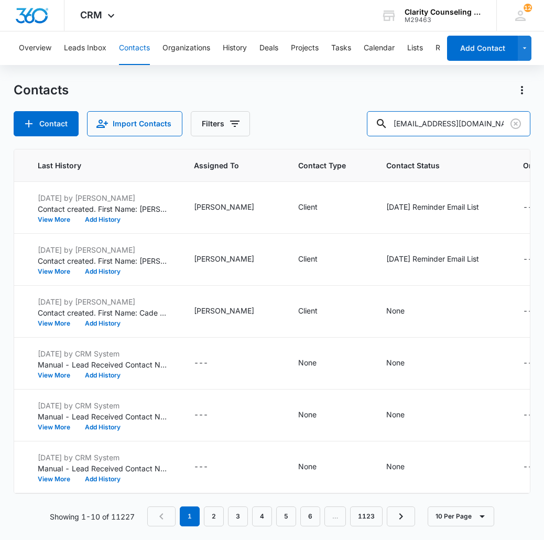
type input "[EMAIL_ADDRESS][DOMAIN_NAME]"
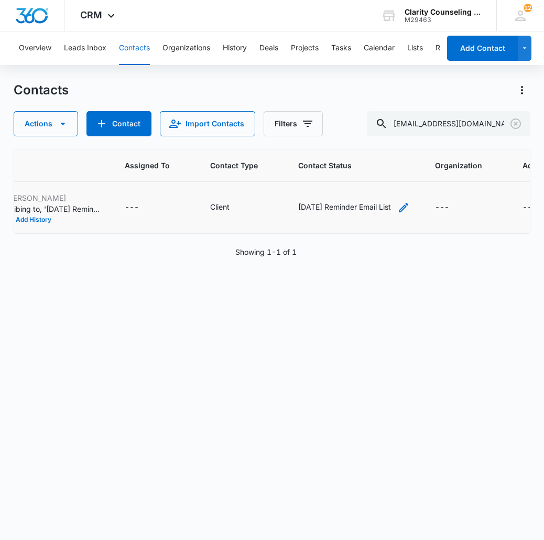
click at [397, 205] on icon "Contact Status - Saturday Reminder Email List - Select to Edit Field" at bounding box center [403, 207] width 13 height 13
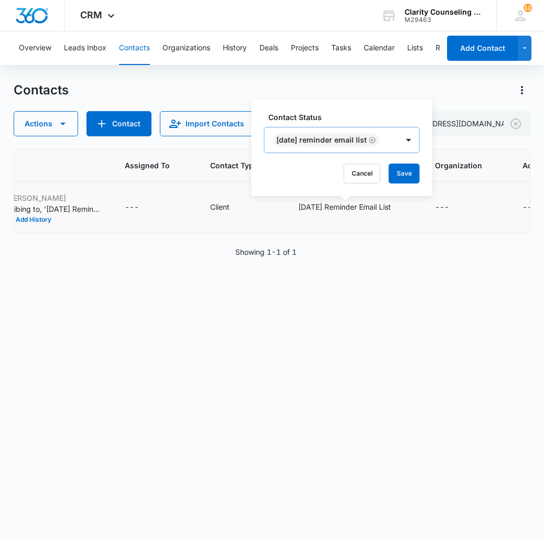
click at [376, 138] on icon "Remove Saturday Reminder Email List" at bounding box center [372, 140] width 6 height 6
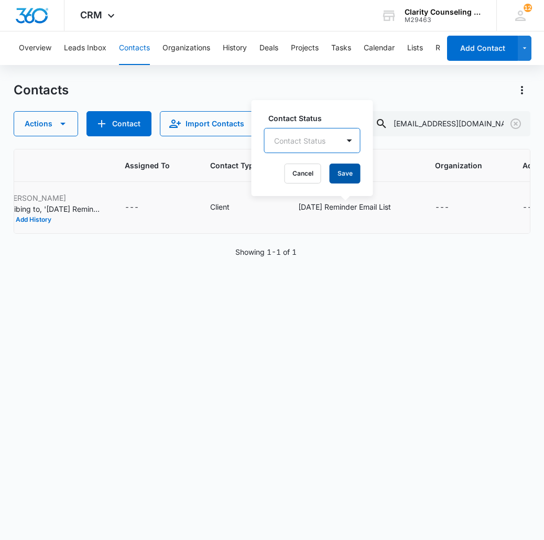
click at [357, 174] on button "Save" at bounding box center [345, 173] width 31 height 20
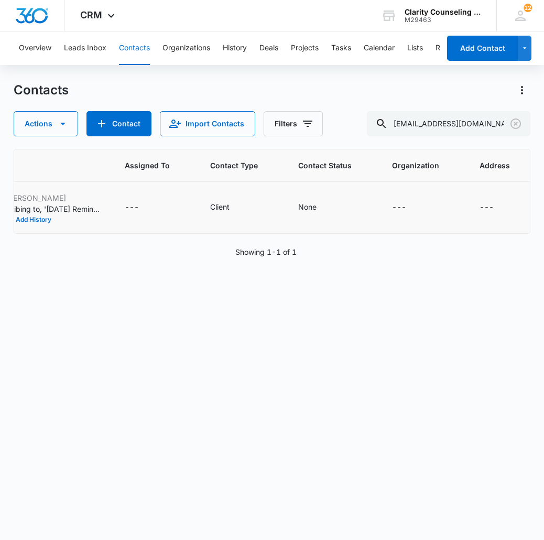
scroll to position [0, 621]
click at [514, 120] on icon "Clear" at bounding box center [515, 123] width 13 height 13
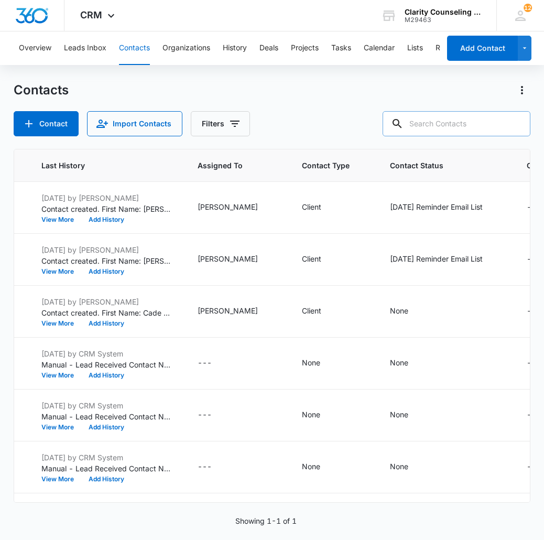
paste input "[EMAIL_ADDRESS][DOMAIN_NAME]"
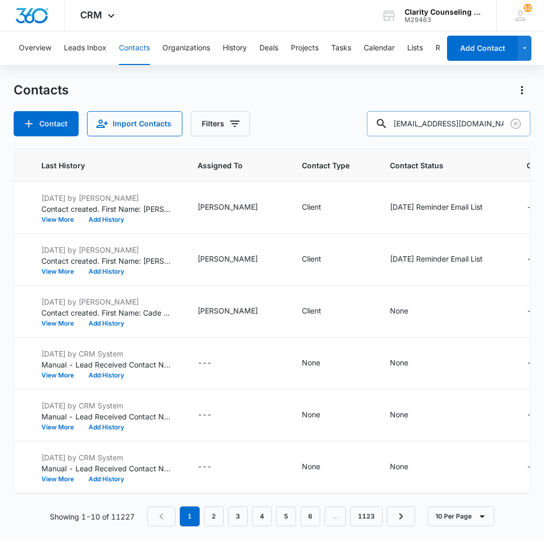
type input "[EMAIL_ADDRESS][DOMAIN_NAME]"
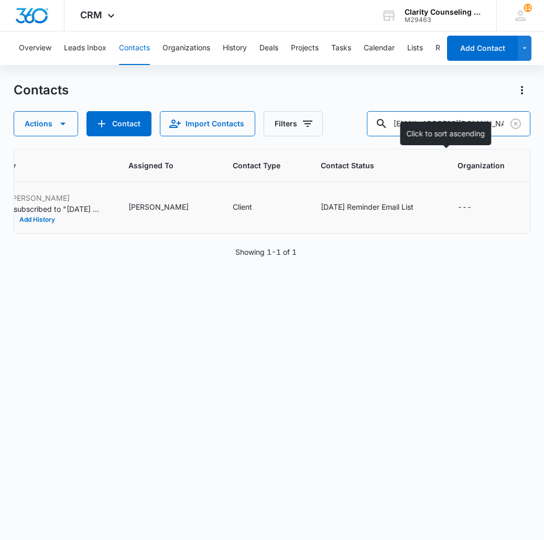
scroll to position [1, 0]
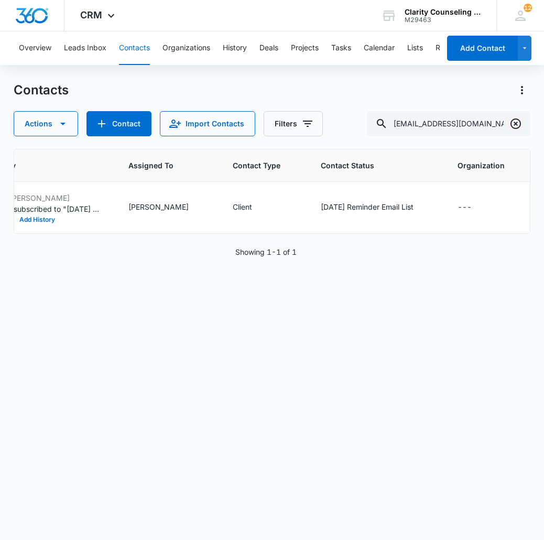
click at [519, 123] on icon "Clear" at bounding box center [515, 123] width 13 height 13
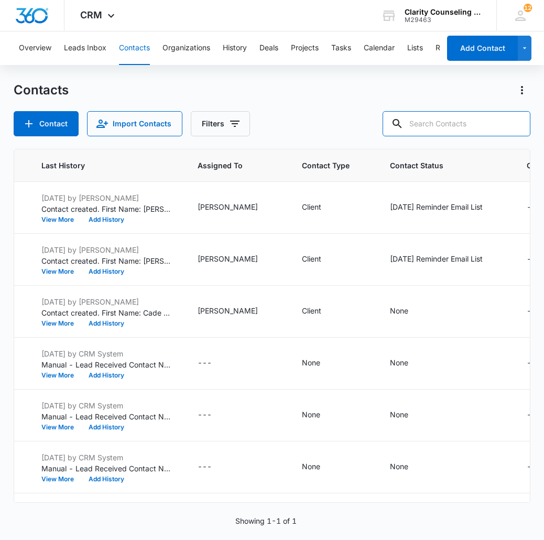
paste input "[EMAIL_ADDRESS][DOMAIN_NAME]"
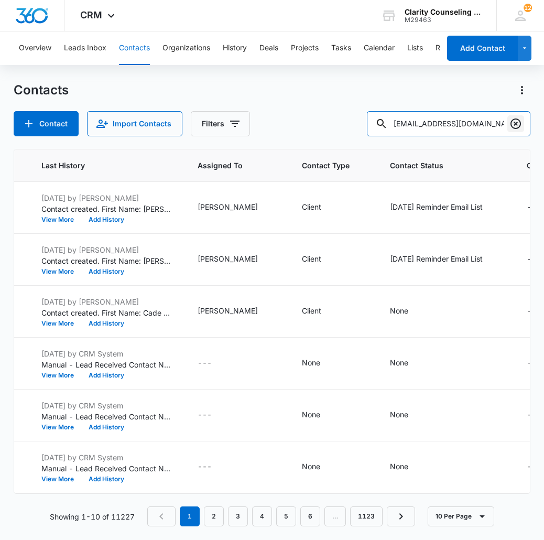
type input "[EMAIL_ADDRESS][DOMAIN_NAME]"
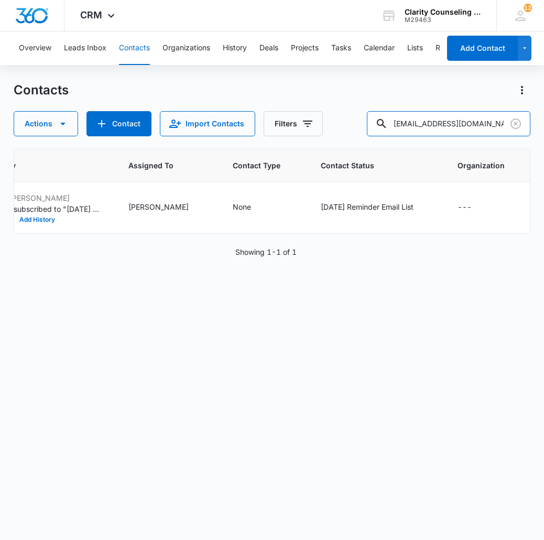
scroll to position [0, 0]
